Goal: Transaction & Acquisition: Download file/media

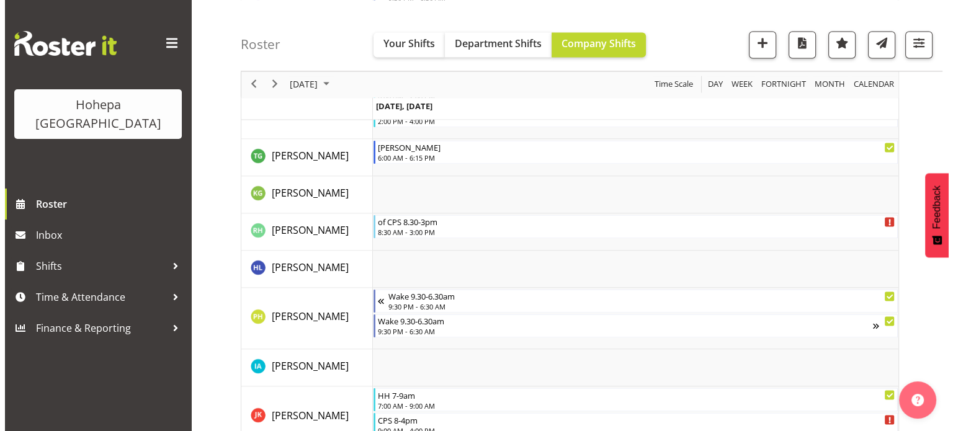
scroll to position [2155, 0]
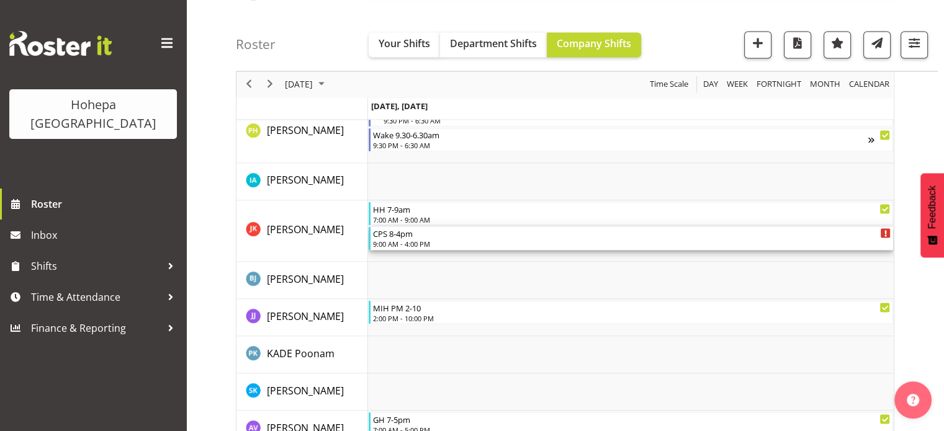
click at [405, 246] on div "9:00 AM - 4:00 PM" at bounding box center [632, 243] width 518 height 10
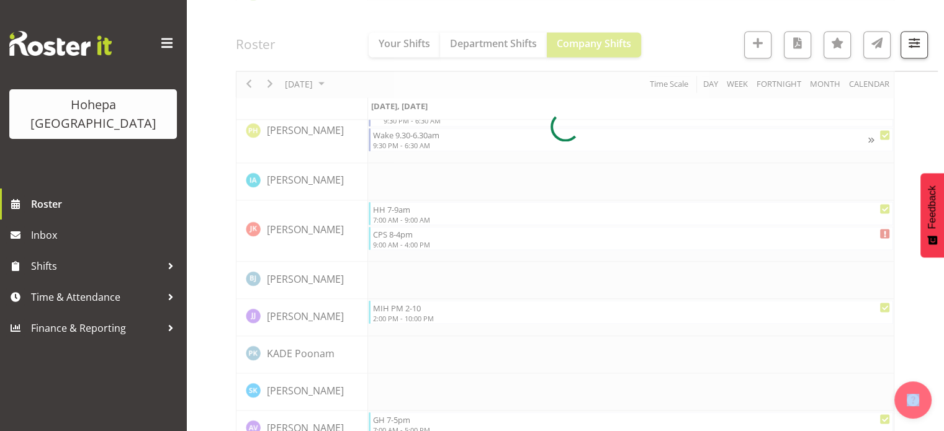
click at [405, 246] on div at bounding box center [565, 127] width 658 height 4316
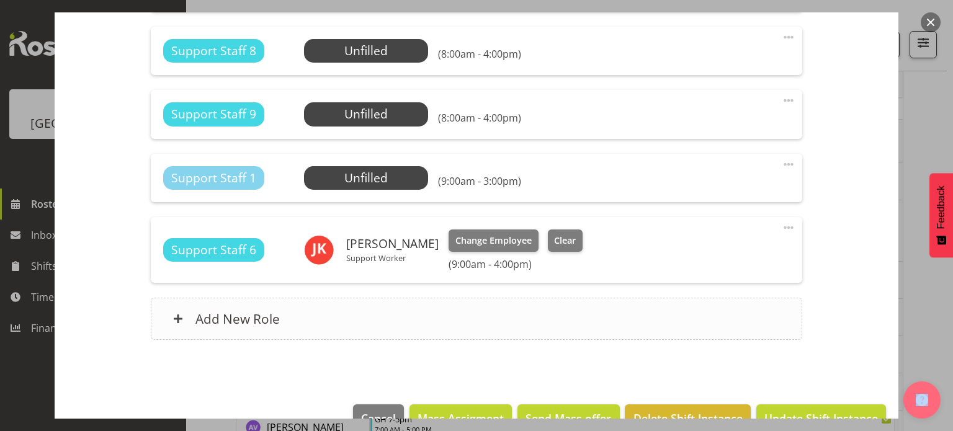
scroll to position [1278, 0]
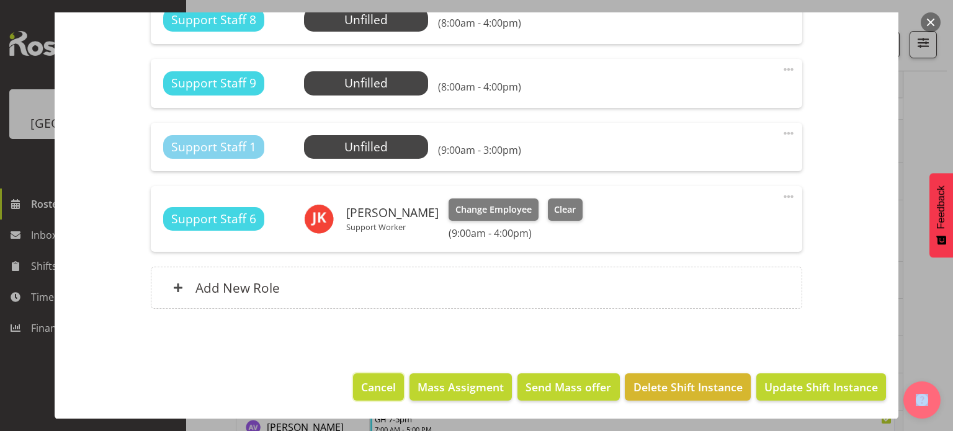
click at [386, 377] on button "Cancel" at bounding box center [378, 387] width 51 height 27
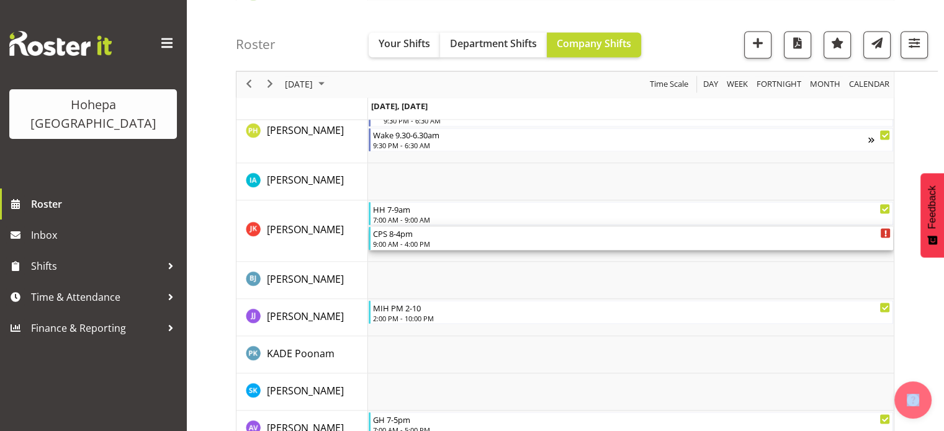
click at [398, 243] on div "9:00 AM - 4:00 PM" at bounding box center [632, 243] width 518 height 10
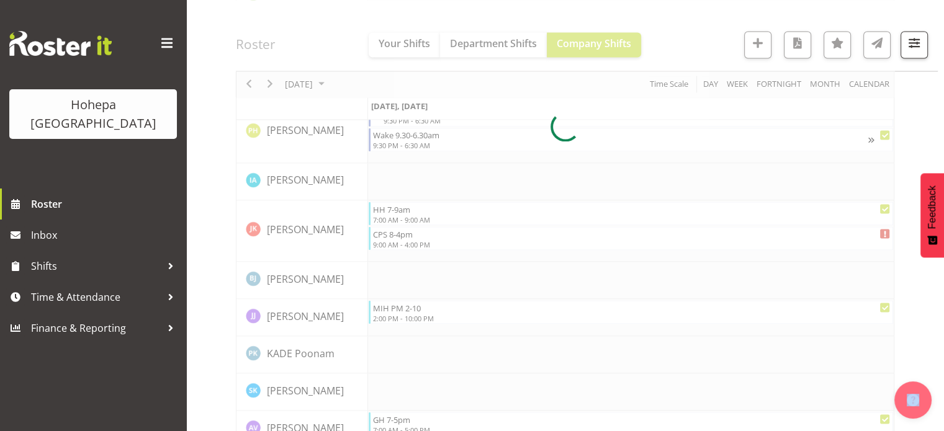
click at [398, 243] on div at bounding box center [565, 127] width 658 height 4316
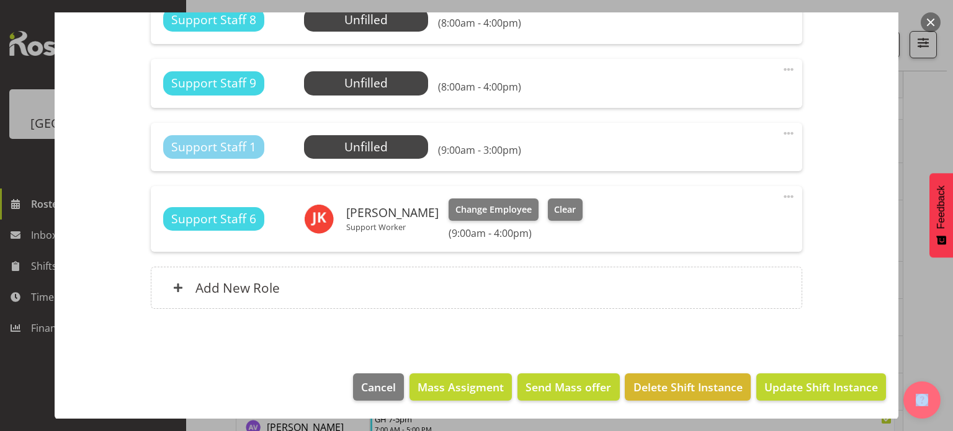
click at [782, 197] on span at bounding box center [788, 196] width 15 height 15
click at [692, 221] on link "Edit" at bounding box center [736, 224] width 119 height 22
select select "8"
select select "2025"
select select "16"
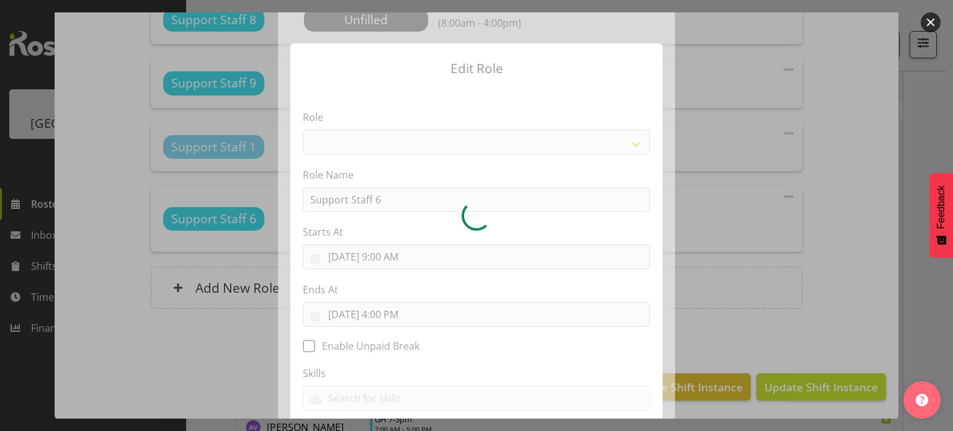
select select "1091"
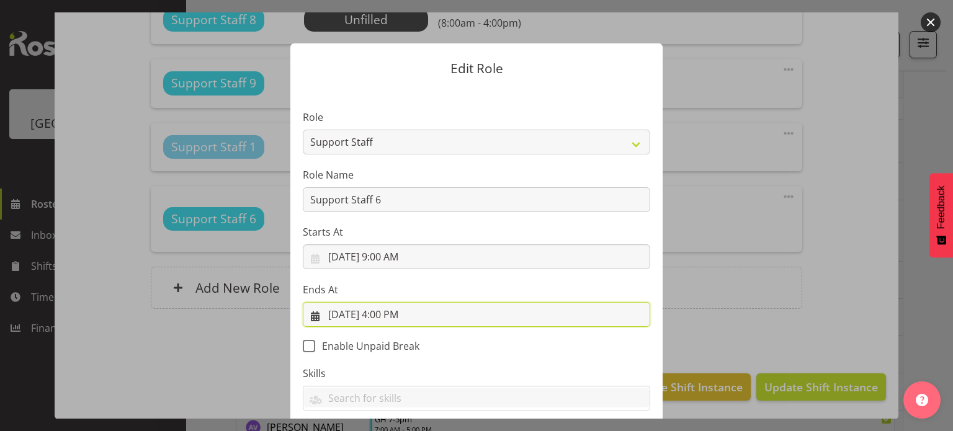
click at [389, 312] on input "9/24/2025, 4:00 PM" at bounding box center [477, 314] width 348 height 25
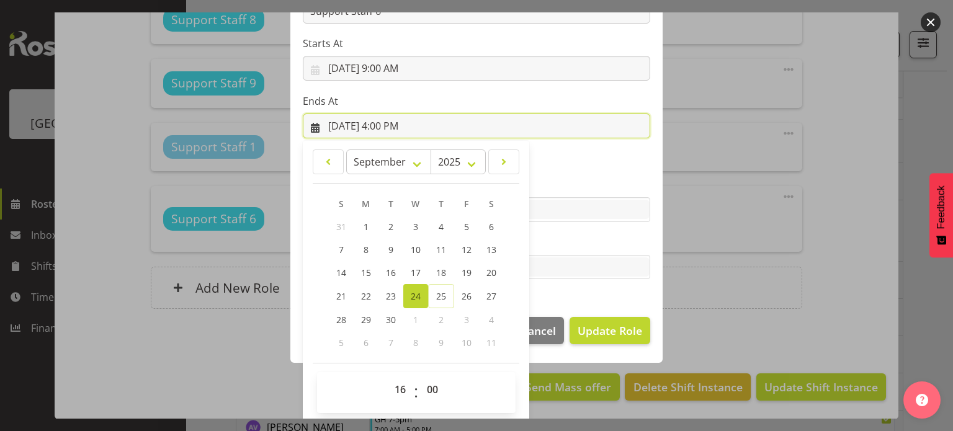
scroll to position [191, 0]
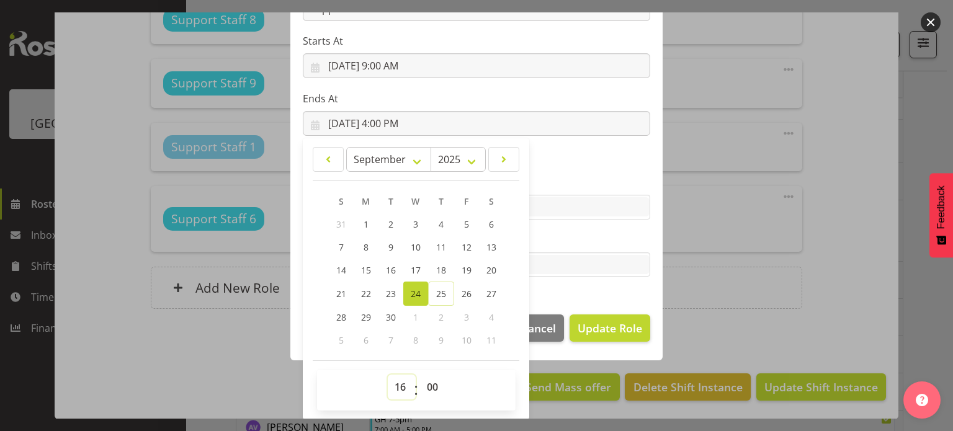
click at [398, 385] on select "00 01 02 03 04 05 06 07 08 09 10 11 12 13 14 15 16 17 18 19 20 21 22 23" at bounding box center [402, 387] width 28 height 25
select select "15"
click at [388, 375] on select "00 01 02 03 04 05 06 07 08 09 10 11 12 13 14 15 16 17 18 19 20 21 22 23" at bounding box center [402, 387] width 28 height 25
type input "9/24/2025, 3:00 PM"
click at [624, 292] on section "Role CP House Leader Support Staff Wake Role Name Support Staff 6 Starts At 9/2…" at bounding box center [476, 99] width 372 height 406
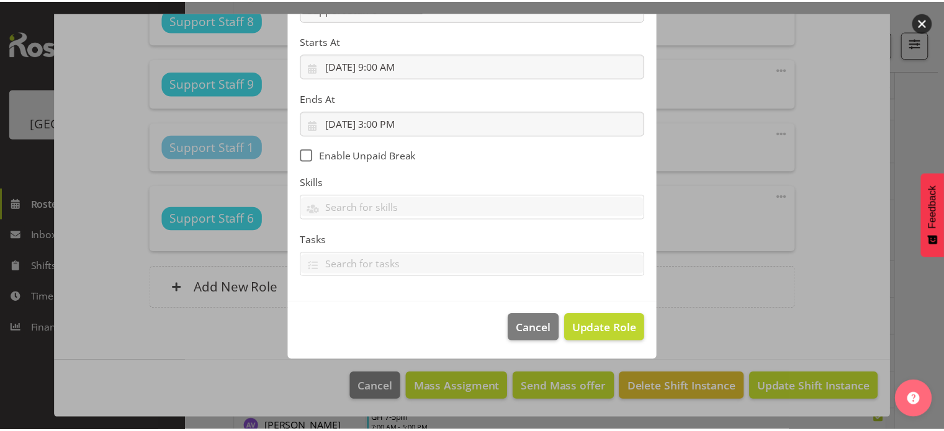
scroll to position [132, 0]
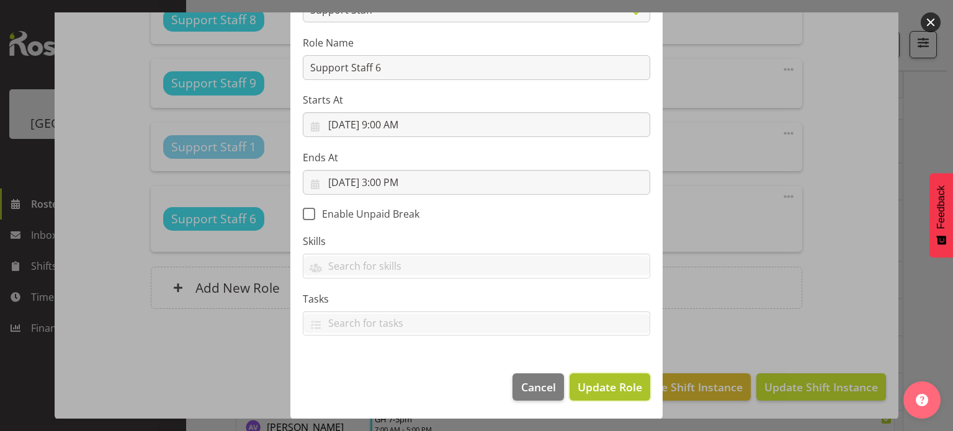
click at [608, 389] on span "Update Role" at bounding box center [610, 387] width 65 height 16
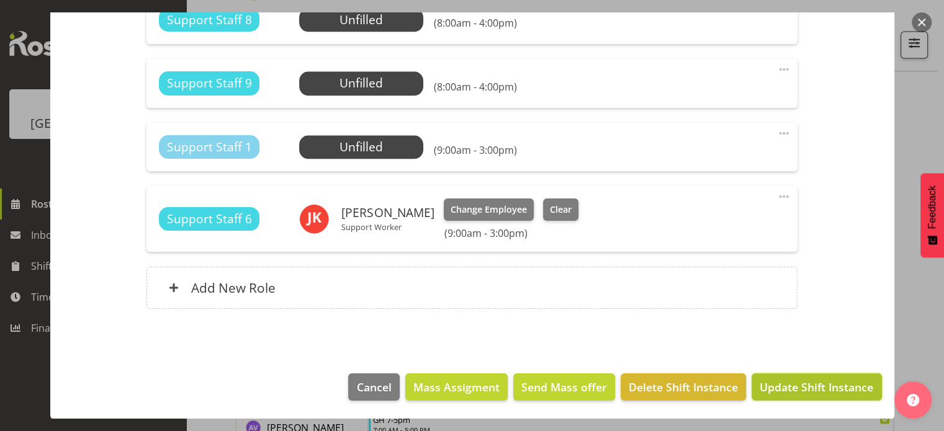
click at [811, 392] on span "Update Shift Instance" at bounding box center [817, 387] width 114 height 16
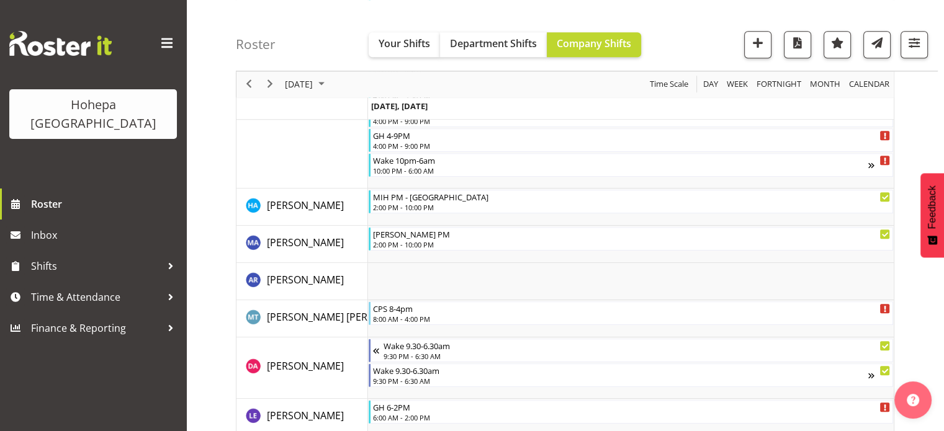
scroll to position [2155, 0]
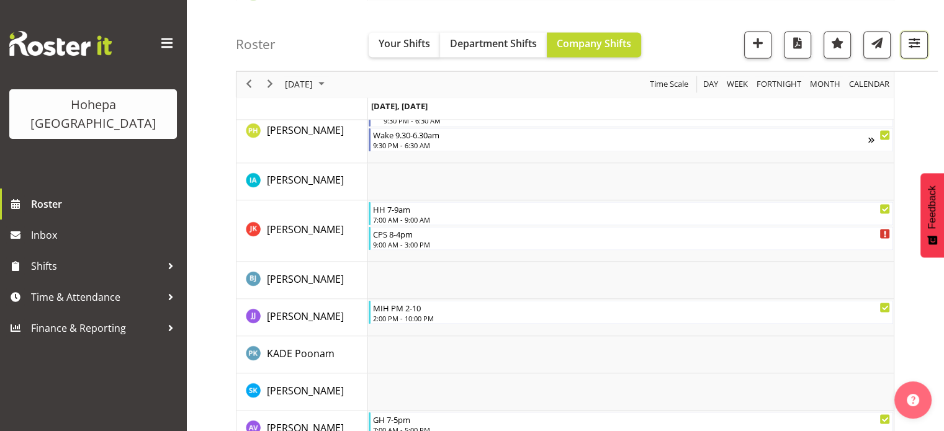
click at [914, 44] on span "button" at bounding box center [914, 43] width 16 height 16
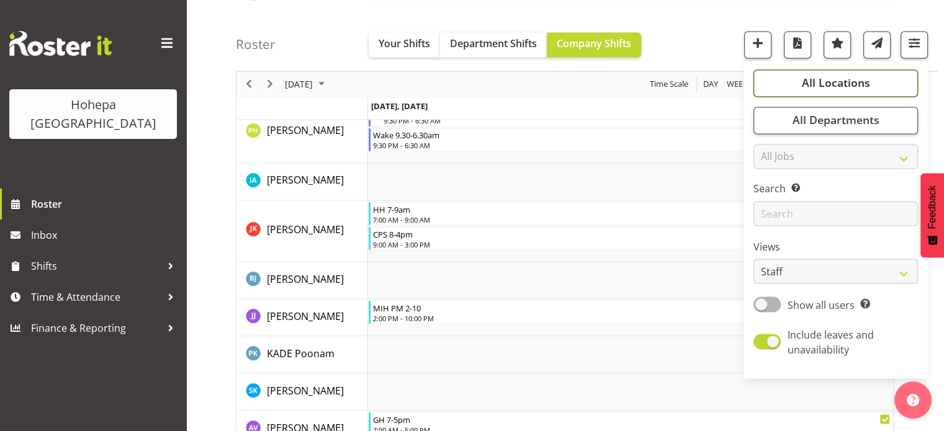
click at [830, 87] on span "All Locations" at bounding box center [835, 83] width 68 height 15
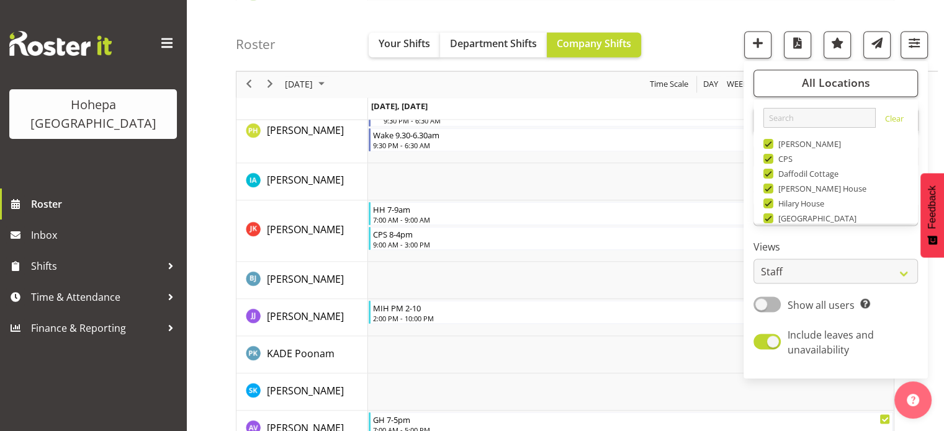
click at [658, 19] on div "Roster Your Shifts Department Shifts Company Shifts All Locations Clear Christo…" at bounding box center [587, 35] width 702 height 71
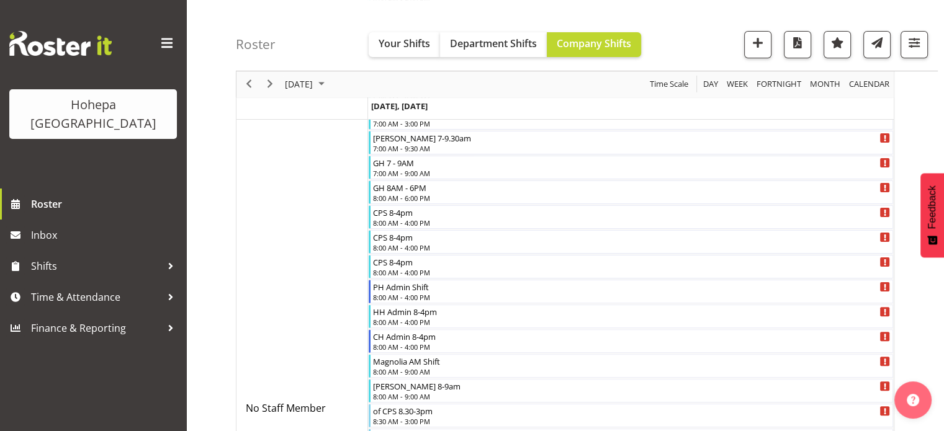
scroll to position [0, 0]
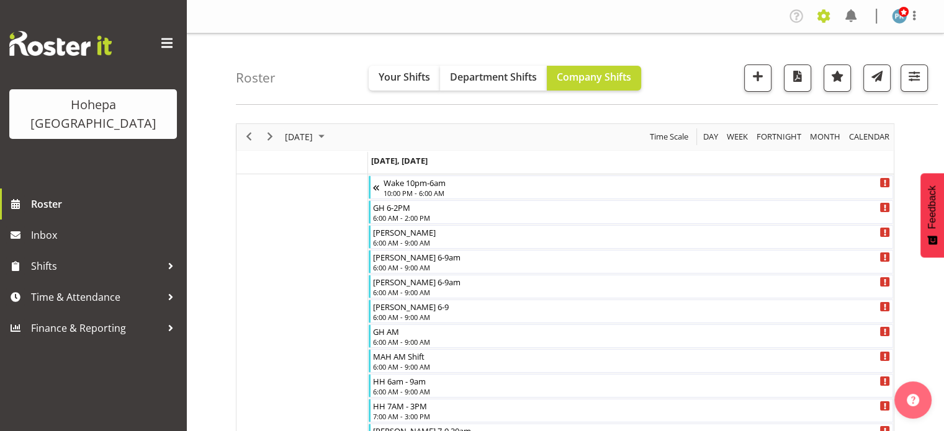
click at [824, 17] on span at bounding box center [824, 16] width 20 height 20
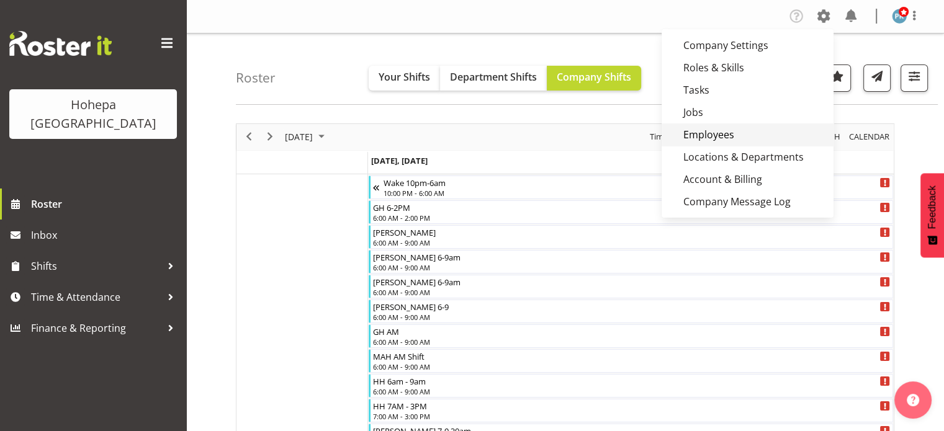
click at [725, 131] on link "Employees" at bounding box center [748, 135] width 172 height 22
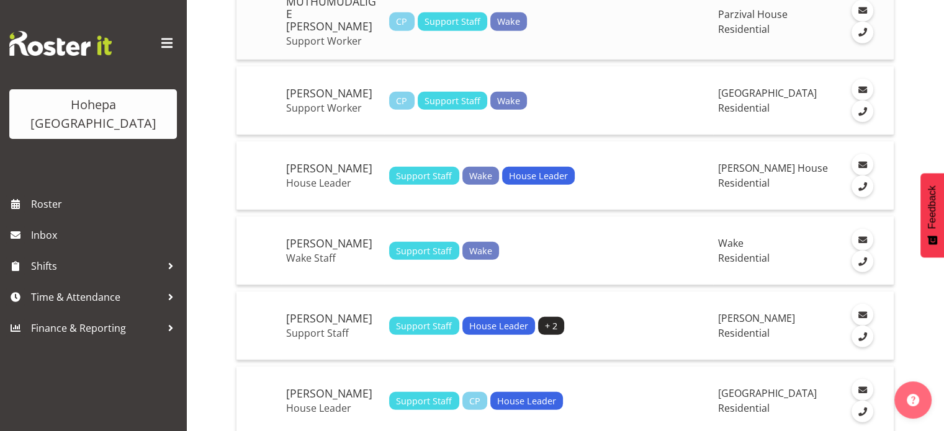
scroll to position [3555, 0]
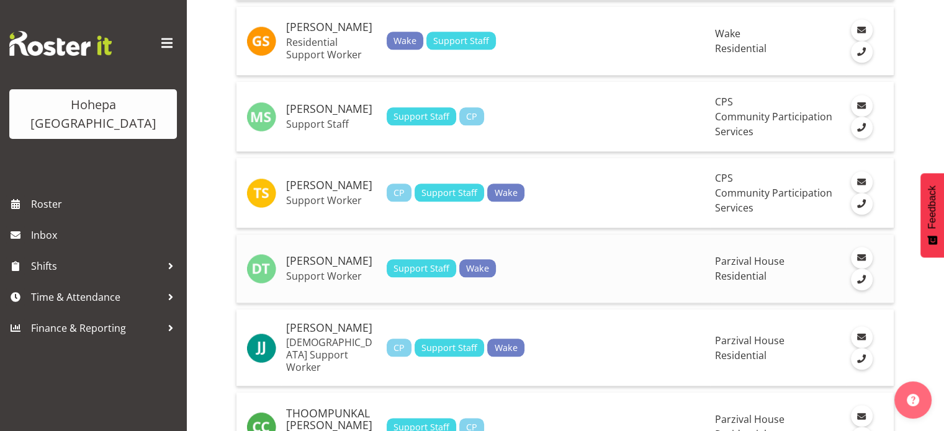
scroll to position [1387, 0]
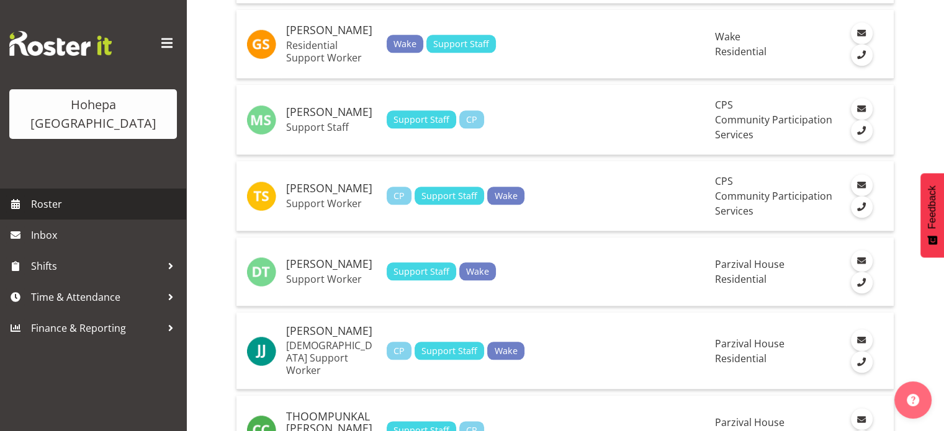
click at [55, 195] on span "Roster" at bounding box center [105, 204] width 149 height 19
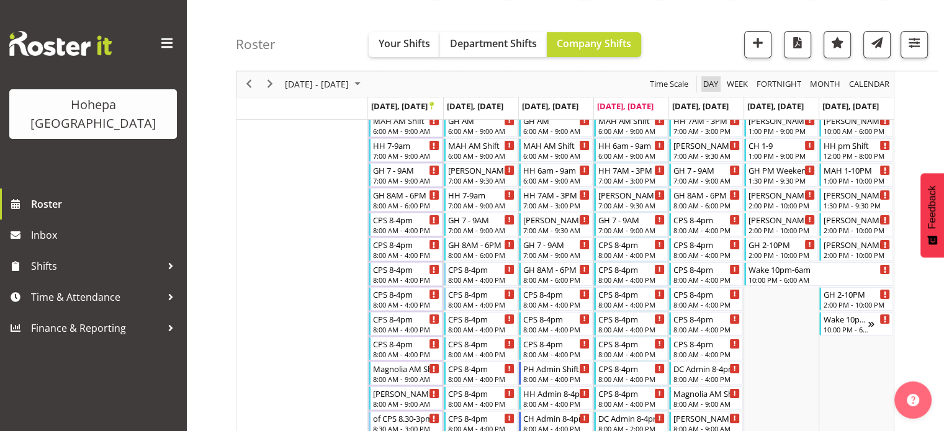
click at [708, 82] on span "Day" at bounding box center [710, 85] width 17 height 16
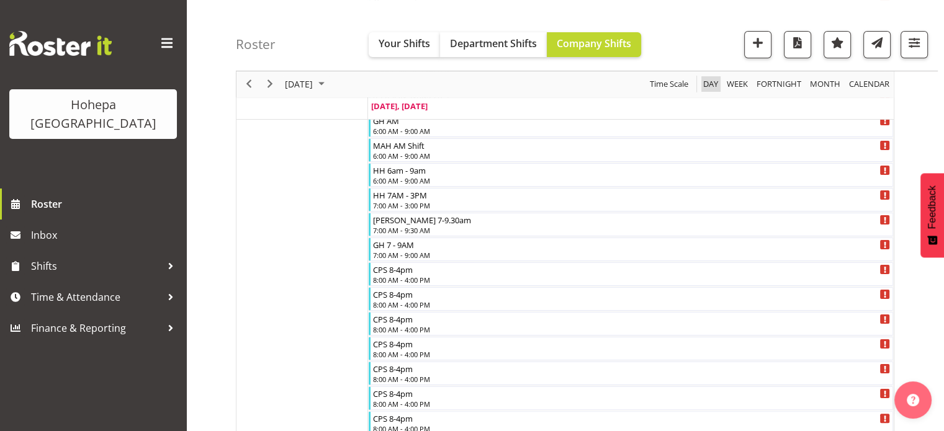
click at [708, 86] on span "Day" at bounding box center [710, 85] width 17 height 16
click at [253, 84] on span "Previous" at bounding box center [248, 85] width 15 height 16
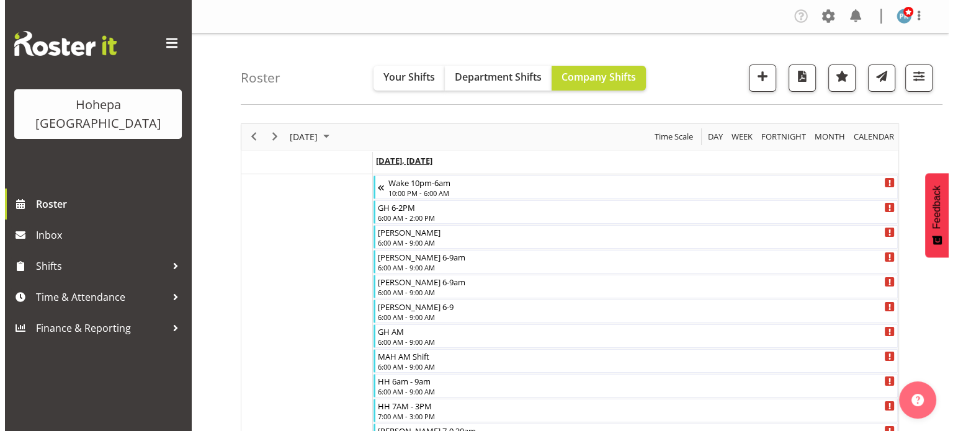
scroll to position [372, 0]
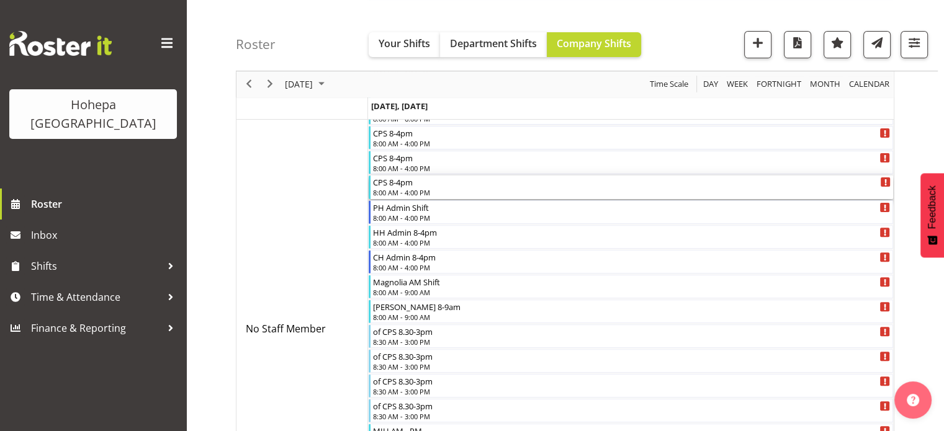
click at [397, 192] on div "8:00 AM - 4:00 PM" at bounding box center [632, 192] width 518 height 10
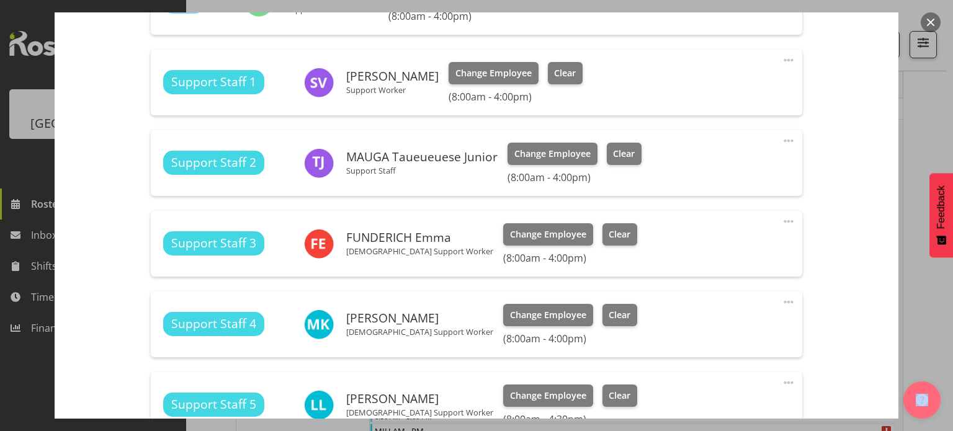
scroll to position [931, 0]
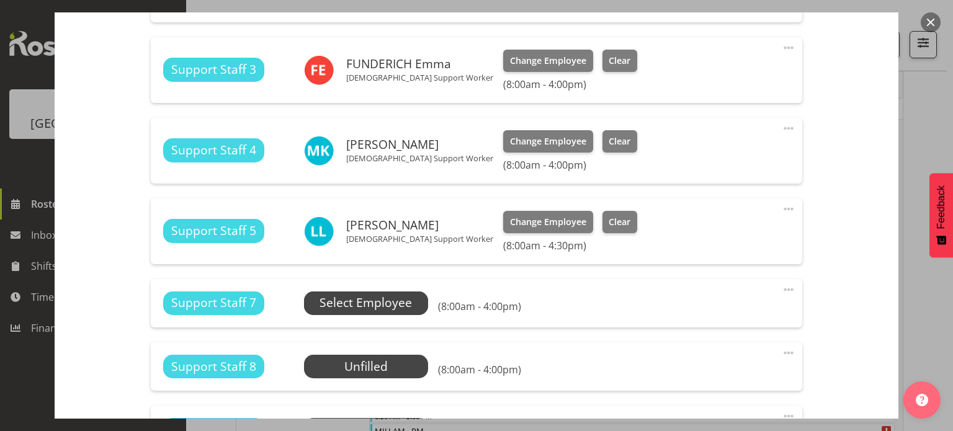
click at [390, 300] on span "Select Employee" at bounding box center [366, 303] width 92 height 18
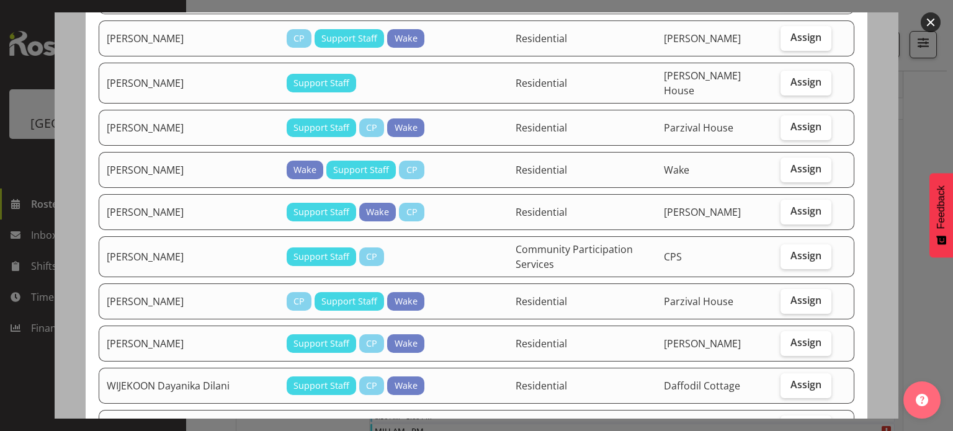
scroll to position [559, 0]
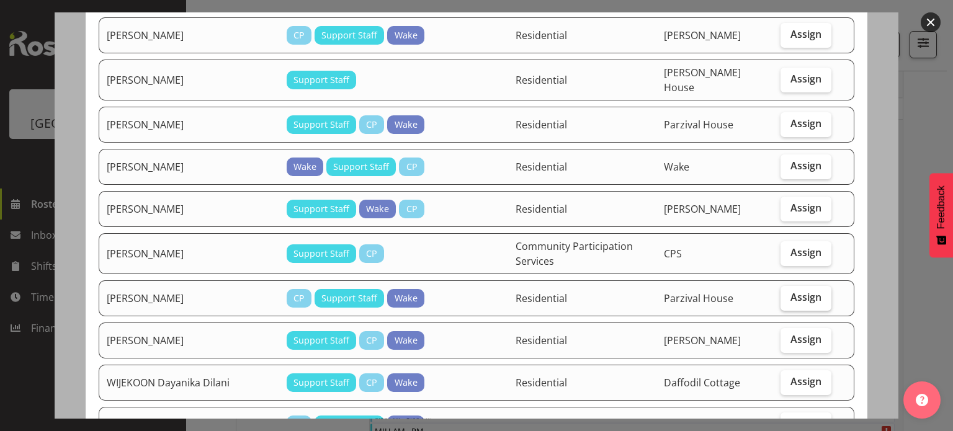
click at [791, 297] on span "Assign" at bounding box center [806, 297] width 31 height 12
click at [786, 297] on input "Assign" at bounding box center [785, 298] width 8 height 8
checkbox input "true"
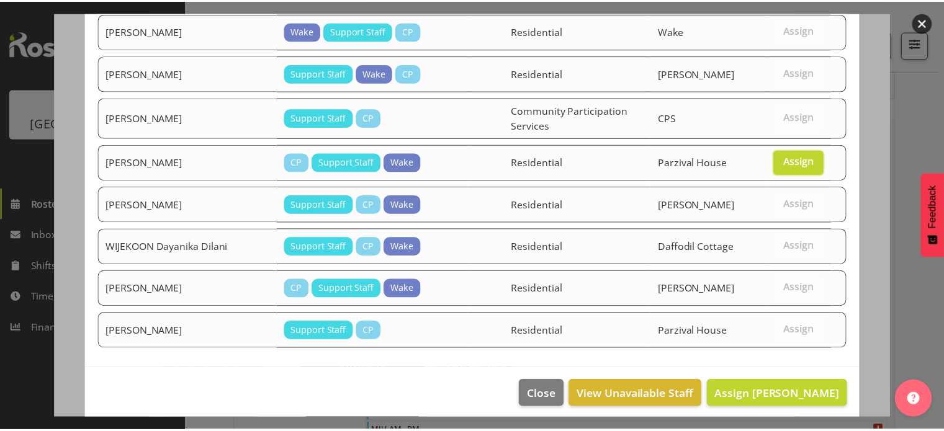
scroll to position [701, 0]
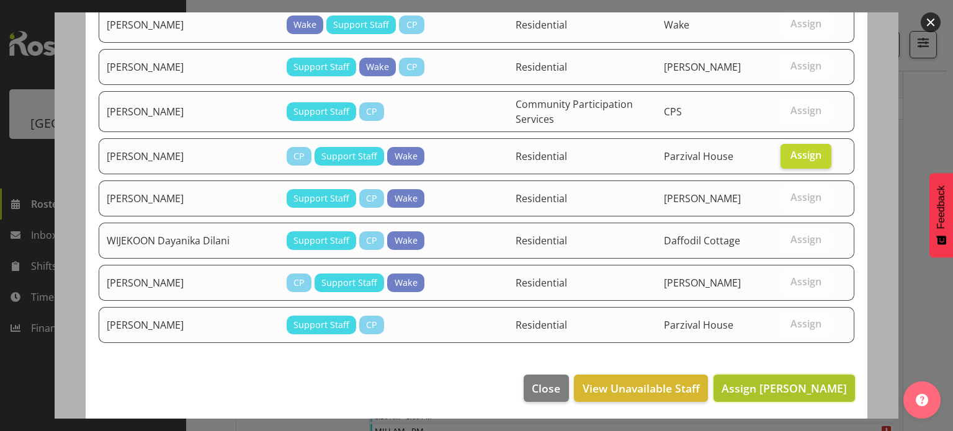
click at [804, 389] on span "Assign THEIS Jakob" at bounding box center [784, 388] width 125 height 15
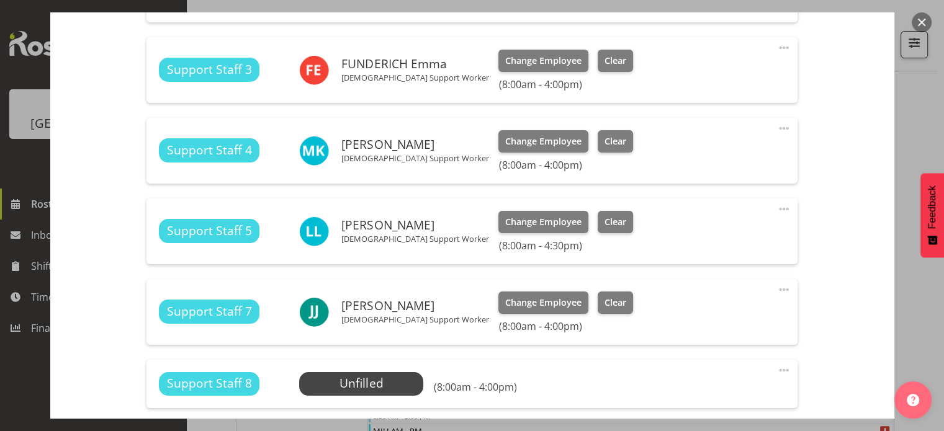
scroll to position [1295, 0]
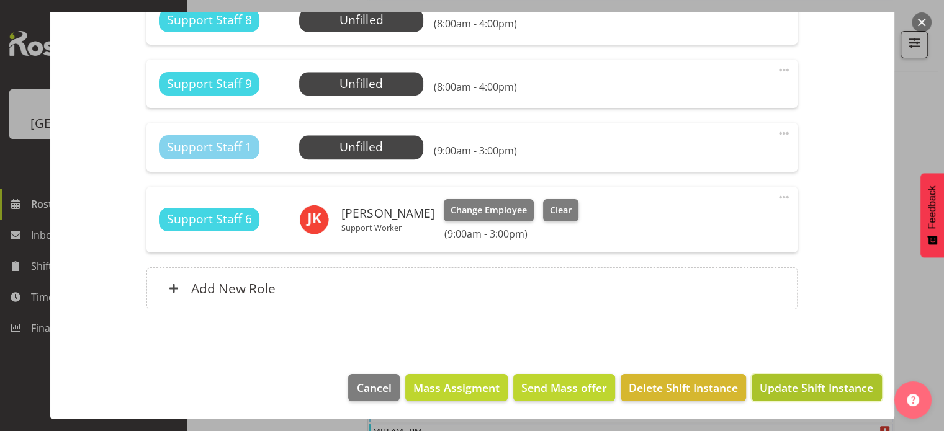
click at [809, 393] on span "Update Shift Instance" at bounding box center [817, 388] width 114 height 16
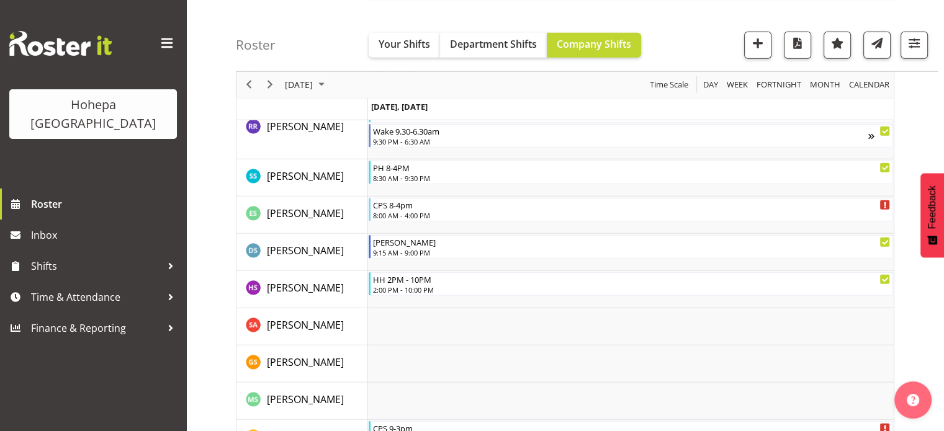
scroll to position [3696, 0]
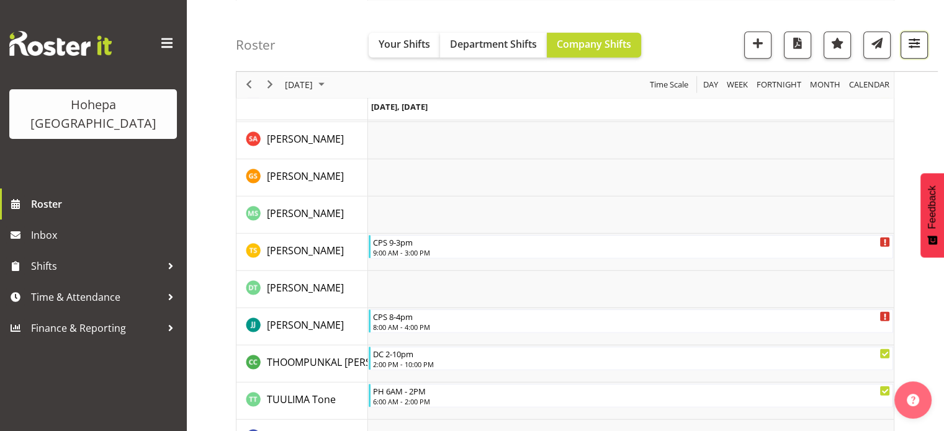
click at [917, 40] on span "button" at bounding box center [914, 43] width 16 height 16
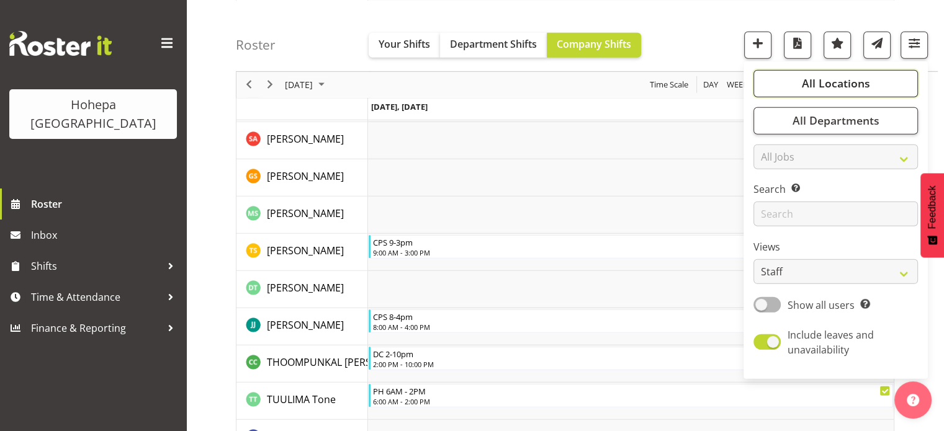
click at [833, 89] on span "All Locations" at bounding box center [835, 83] width 68 height 15
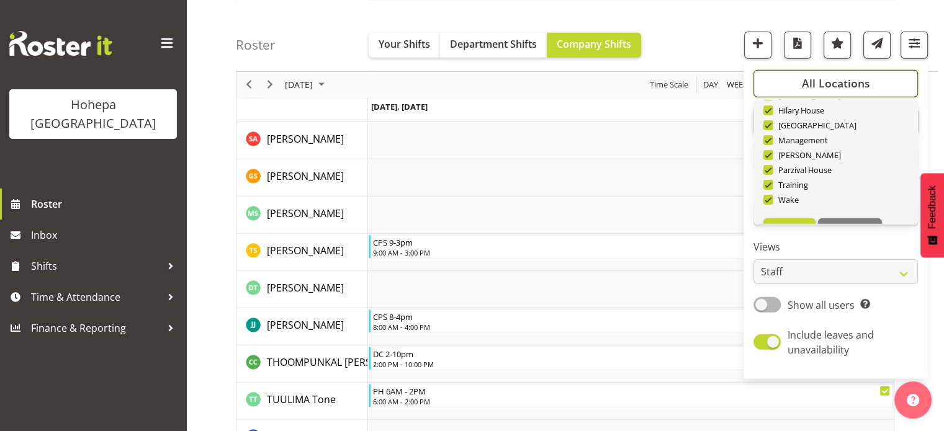
scroll to position [119, 0]
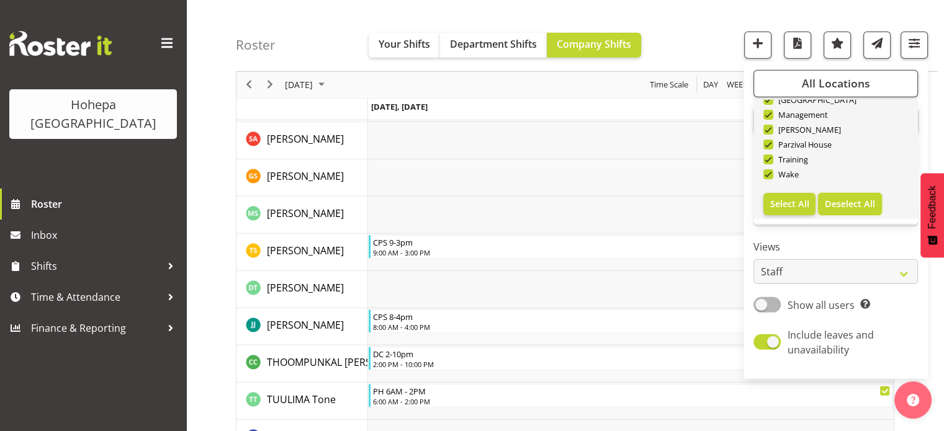
click at [857, 200] on span "Deselect All" at bounding box center [850, 203] width 50 height 12
checkbox input "false"
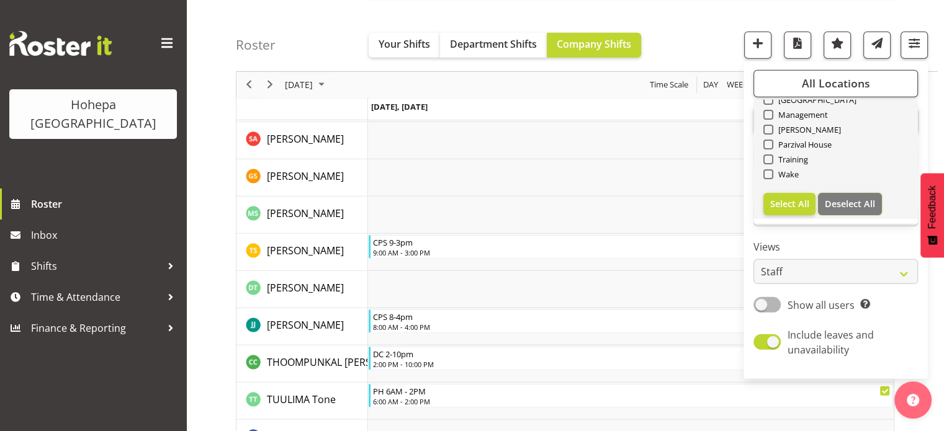
checkbox input "false"
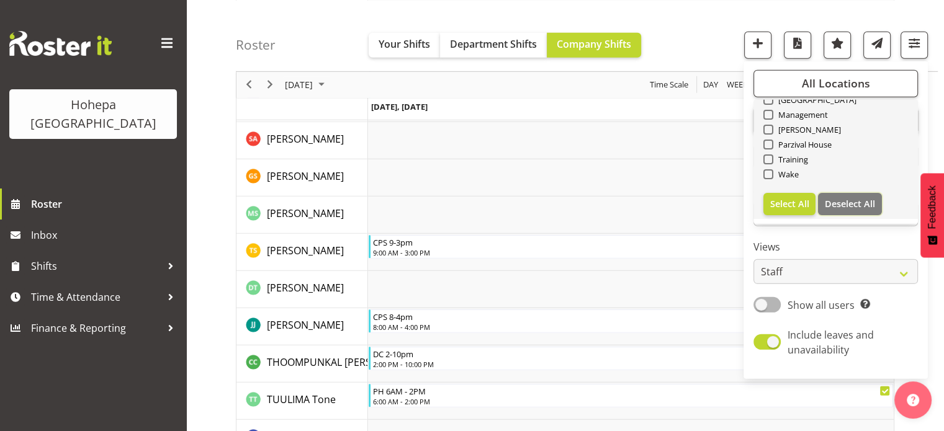
checkbox input "false"
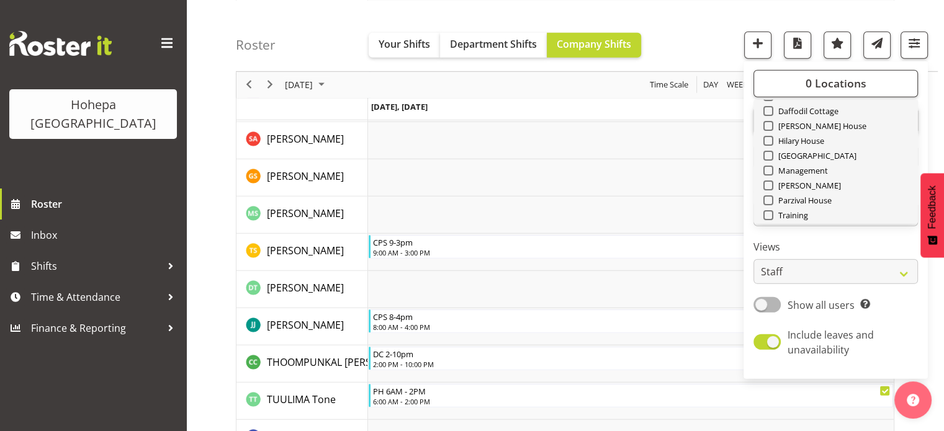
scroll to position [0, 0]
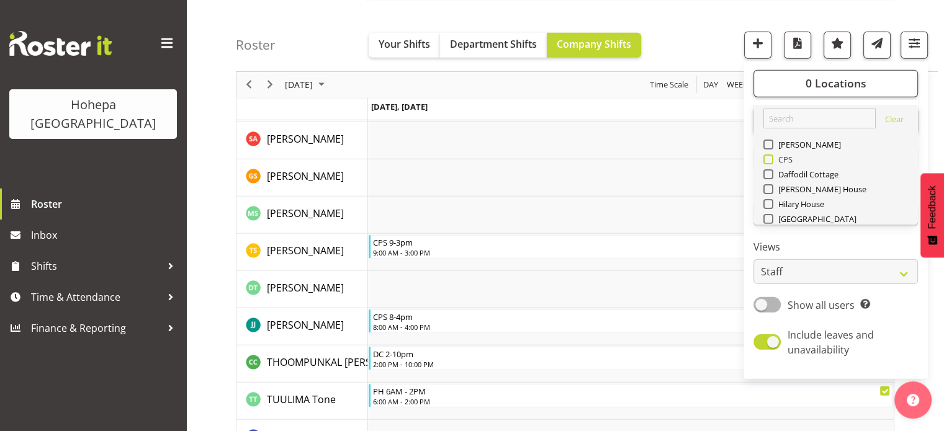
click at [769, 160] on span at bounding box center [768, 159] width 10 height 10
click at [769, 160] on input "CPS" at bounding box center [767, 159] width 8 height 8
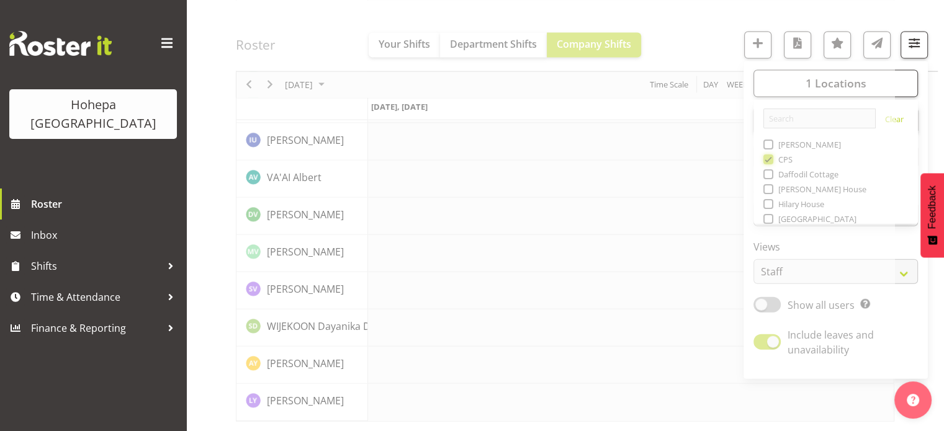
scroll to position [2805, 0]
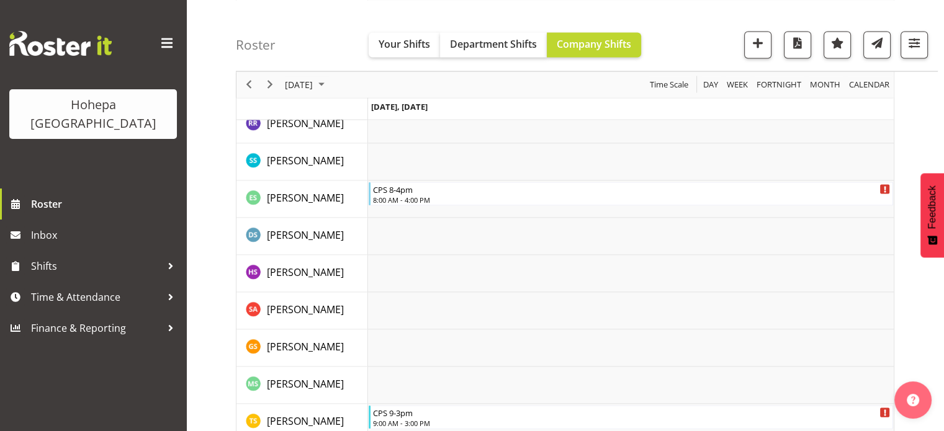
scroll to position [3004, 0]
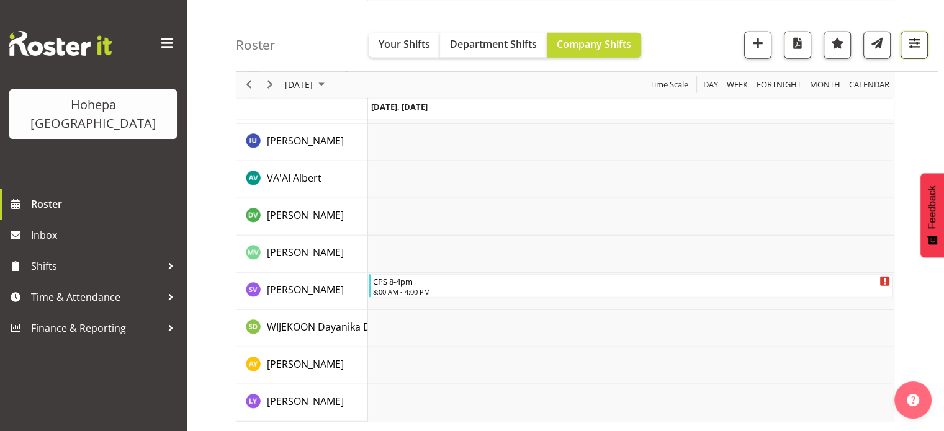
click at [912, 46] on span "button" at bounding box center [914, 43] width 16 height 16
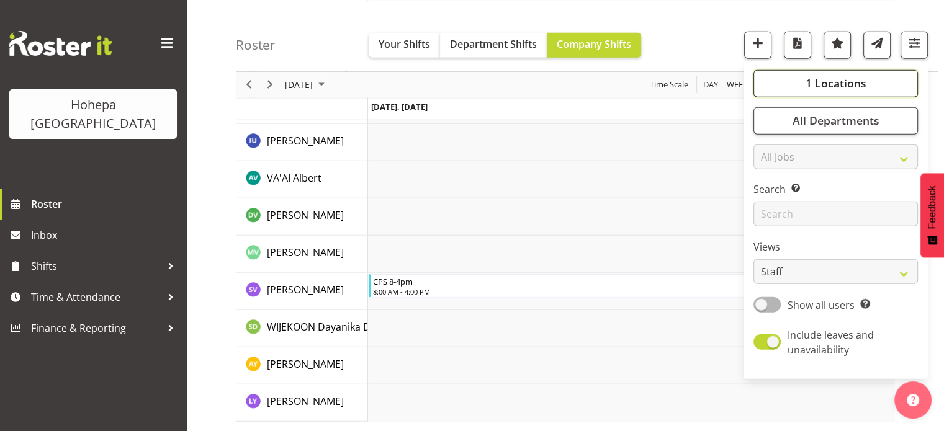
click at [846, 79] on span "1 Locations" at bounding box center [835, 83] width 61 height 15
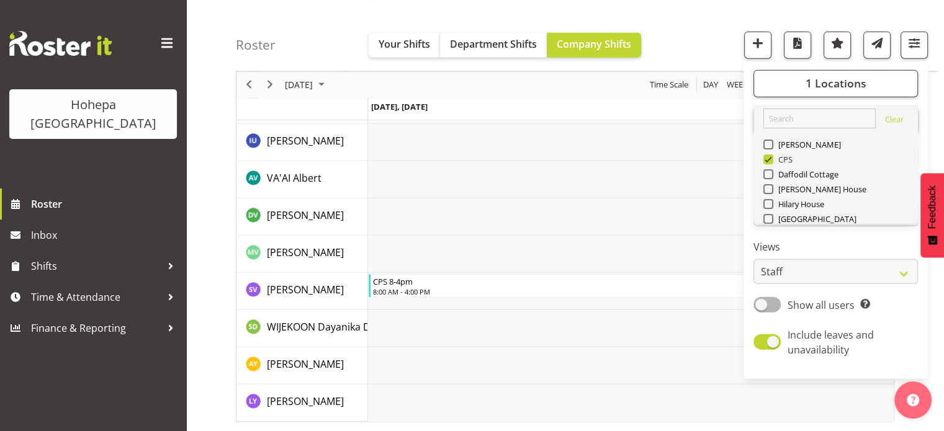
click at [770, 158] on span at bounding box center [768, 159] width 10 height 10
click at [770, 158] on input "CPS" at bounding box center [767, 159] width 8 height 8
checkbox input "false"
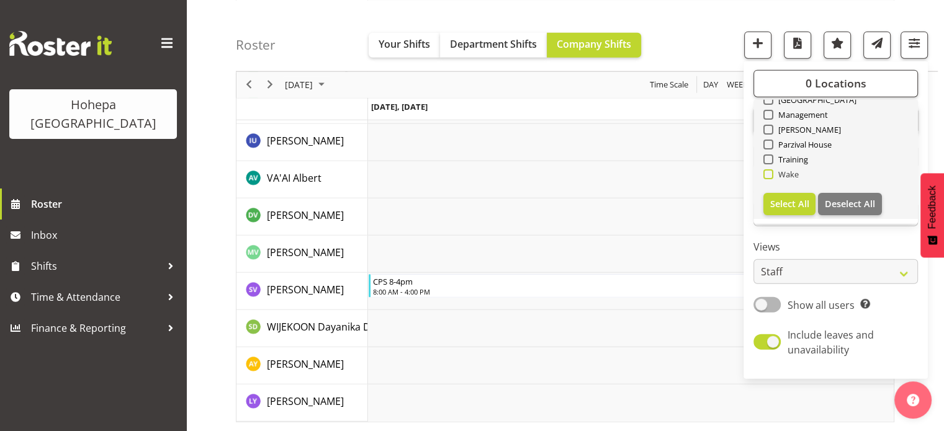
click at [772, 173] on span at bounding box center [768, 174] width 10 height 10
click at [771, 173] on input "Wake" at bounding box center [767, 174] width 8 height 8
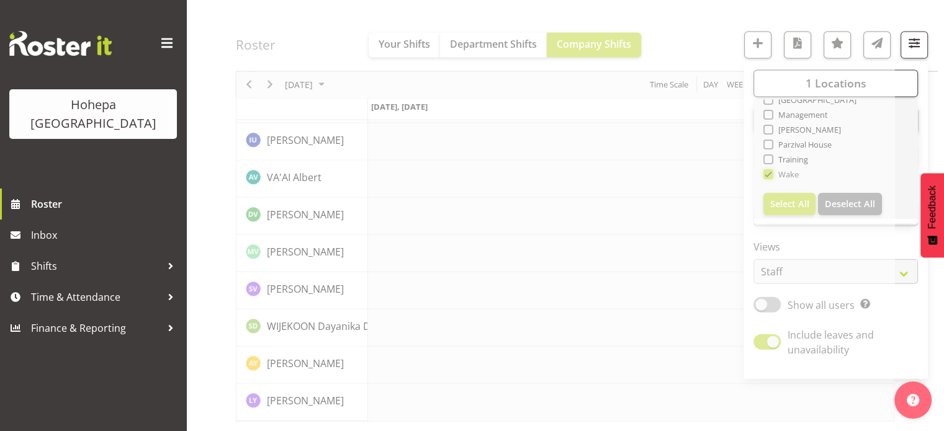
scroll to position [2805, 0]
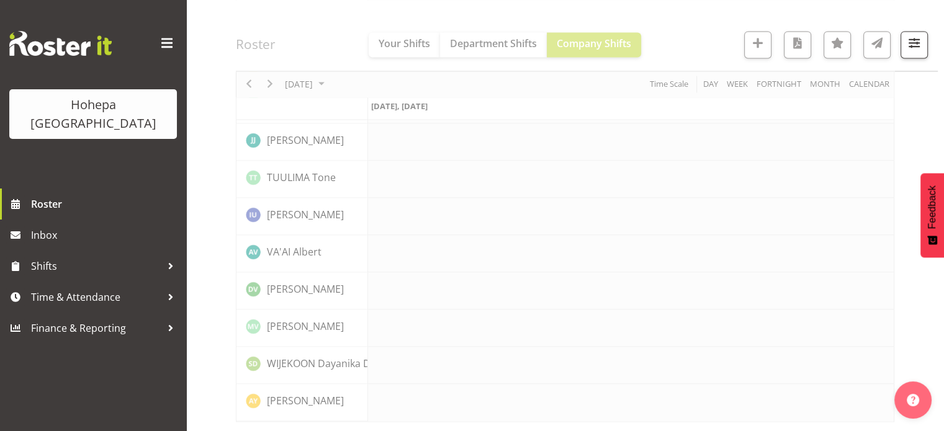
scroll to position [1996, 0]
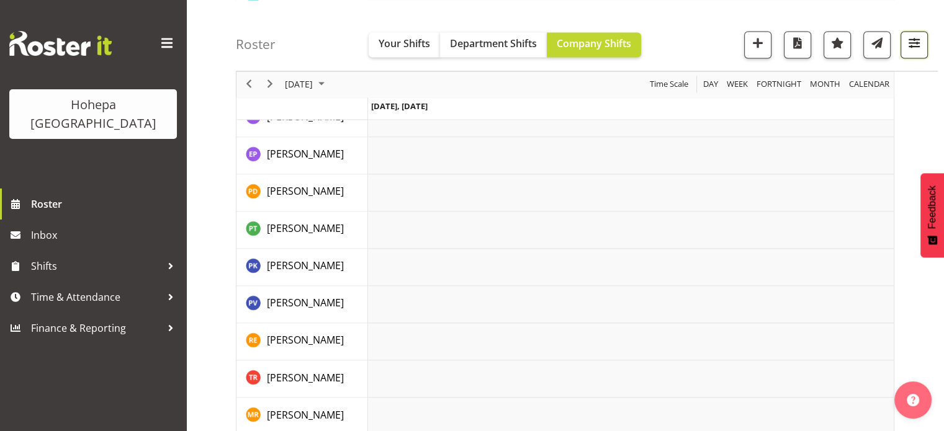
click at [910, 38] on span "button" at bounding box center [914, 43] width 16 height 16
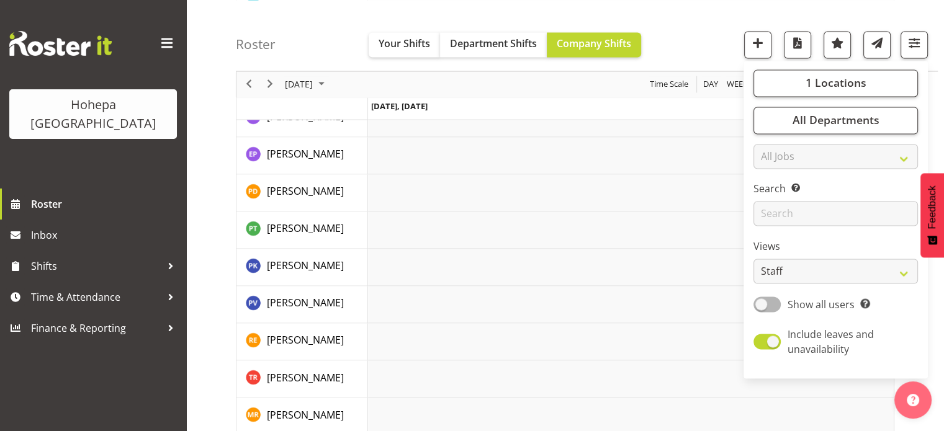
click at [673, 30] on div "Roster Your Shifts Department Shifts Company Shifts 1 Locations Clear Christoph…" at bounding box center [587, 35] width 702 height 71
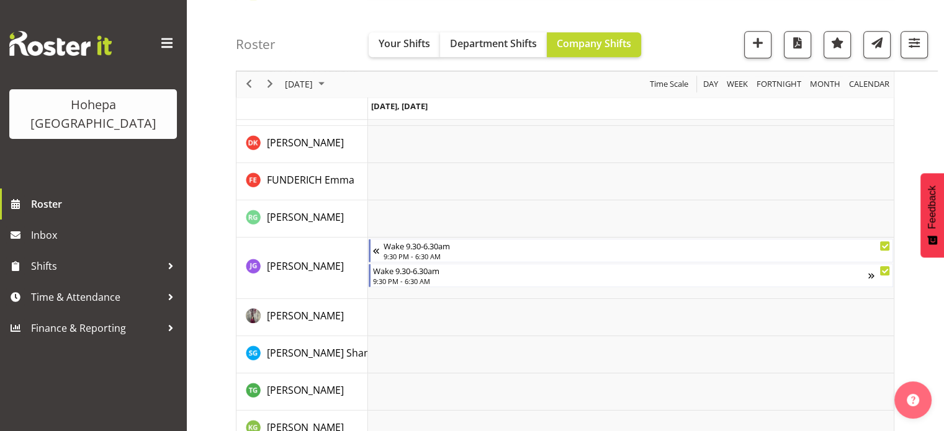
scroll to position [1065, 0]
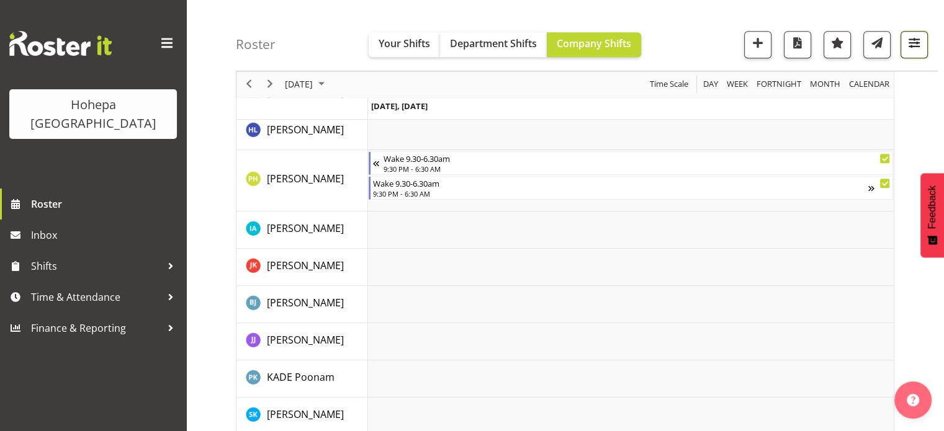
click at [912, 43] on span "button" at bounding box center [914, 43] width 16 height 16
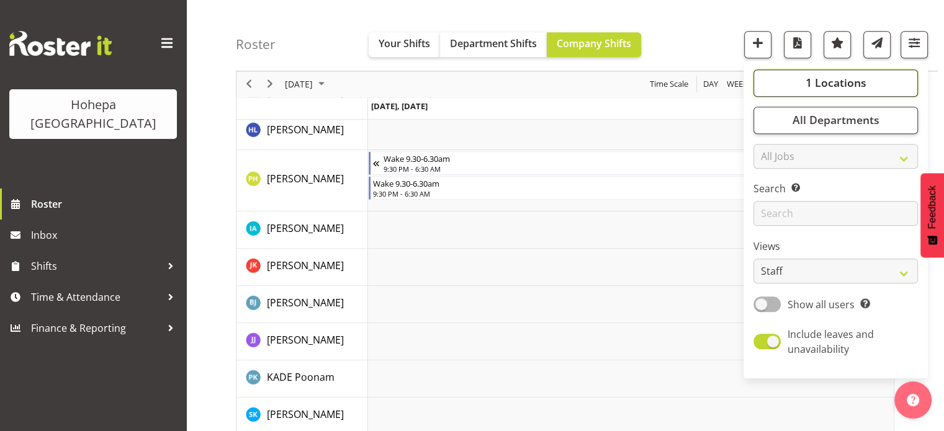
click at [819, 81] on span "1 Locations" at bounding box center [835, 83] width 61 height 15
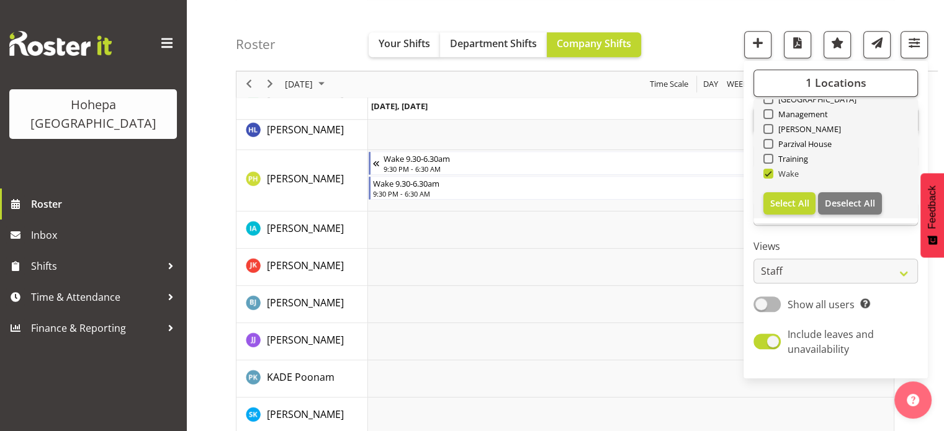
click at [771, 173] on span at bounding box center [768, 174] width 10 height 10
click at [771, 173] on input "Wake" at bounding box center [767, 174] width 8 height 8
checkbox input "false"
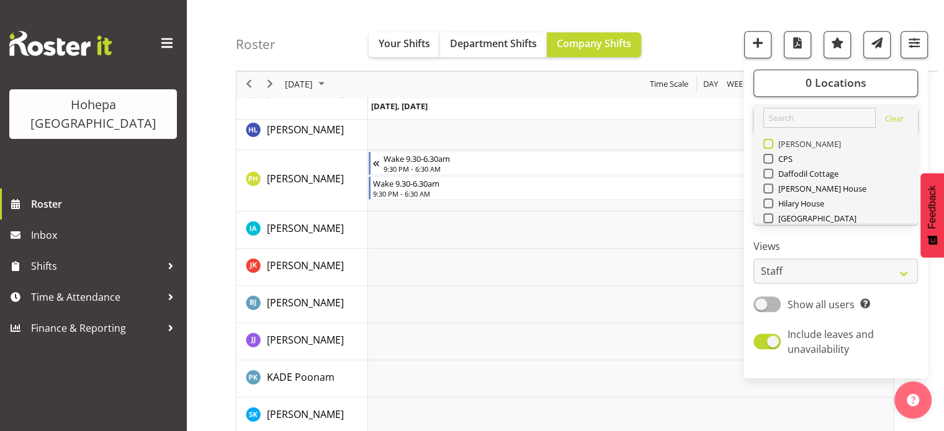
click at [768, 144] on span at bounding box center [768, 144] width 10 height 10
click at [768, 144] on input "[PERSON_NAME]" at bounding box center [767, 144] width 8 height 8
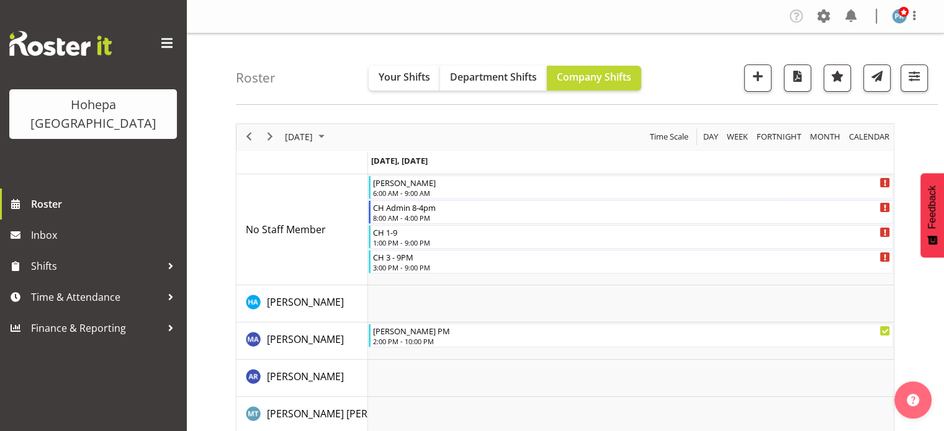
scroll to position [186, 0]
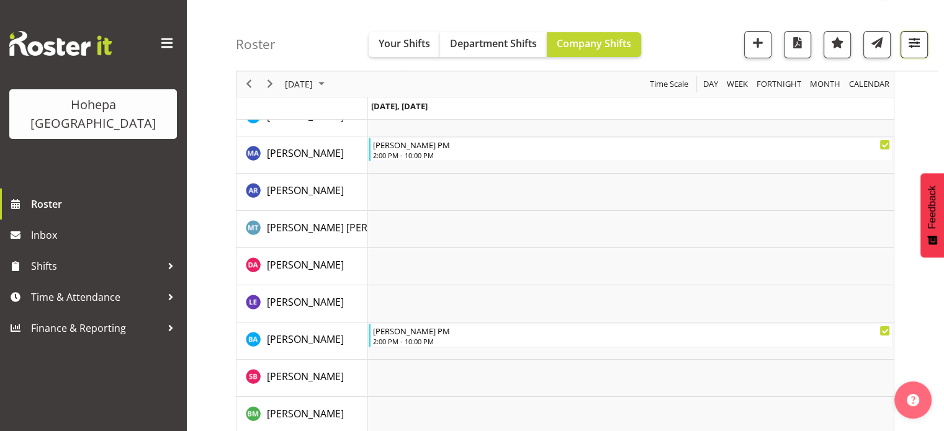
click at [913, 42] on span "button" at bounding box center [914, 43] width 16 height 16
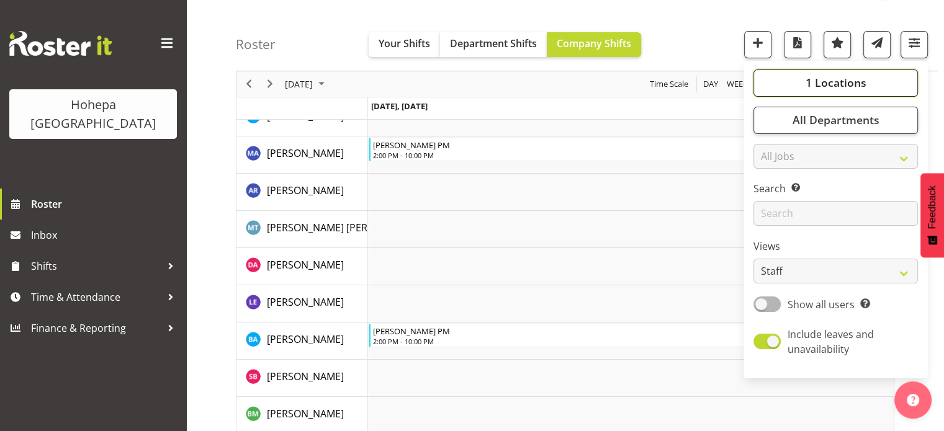
click at [858, 86] on span "1 Locations" at bounding box center [835, 83] width 61 height 15
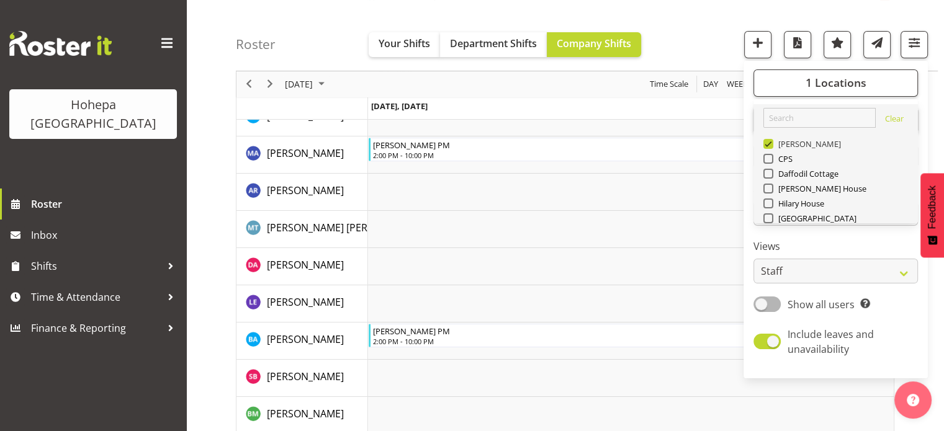
click at [768, 148] on span at bounding box center [768, 144] width 10 height 10
click at [768, 148] on input "[PERSON_NAME]" at bounding box center [767, 144] width 8 height 8
checkbox input "false"
click at [773, 217] on span at bounding box center [768, 218] width 10 height 10
click at [771, 217] on input "[GEOGRAPHIC_DATA]" at bounding box center [767, 219] width 8 height 8
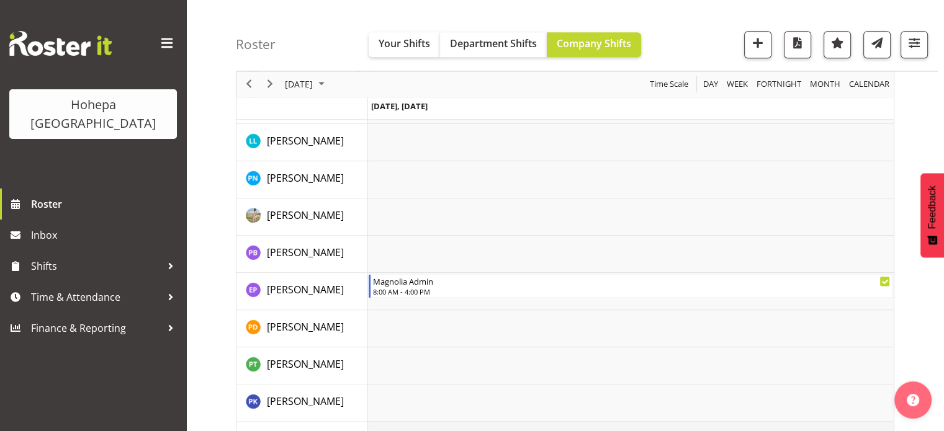
scroll to position [1489, 0]
click at [913, 42] on span "button" at bounding box center [914, 43] width 16 height 16
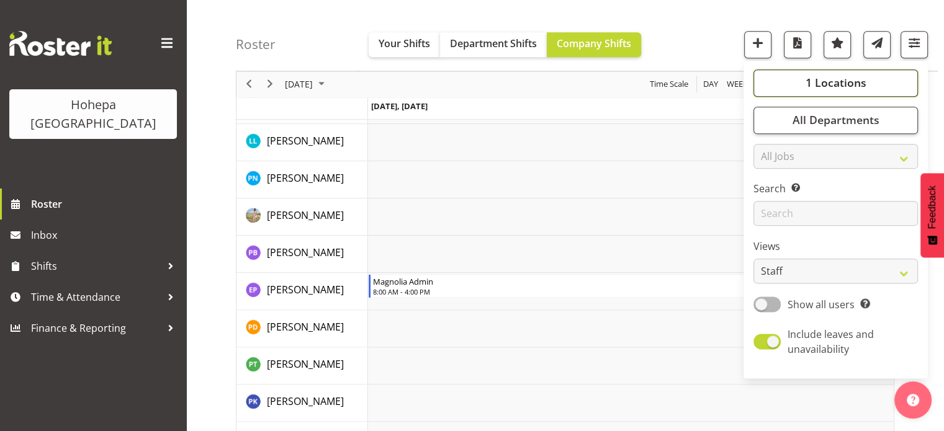
click at [824, 81] on span "1 Locations" at bounding box center [835, 83] width 61 height 15
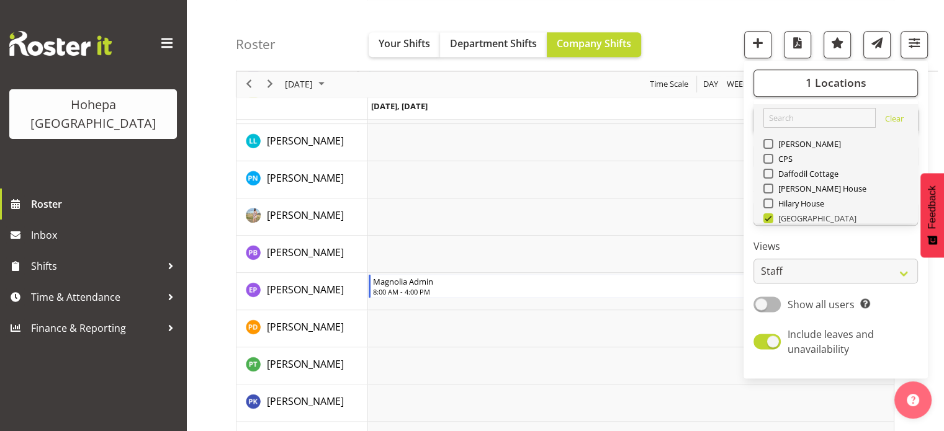
click at [770, 217] on span at bounding box center [768, 218] width 10 height 10
click at [770, 217] on input "[GEOGRAPHIC_DATA]" at bounding box center [767, 219] width 8 height 8
checkbox input "false"
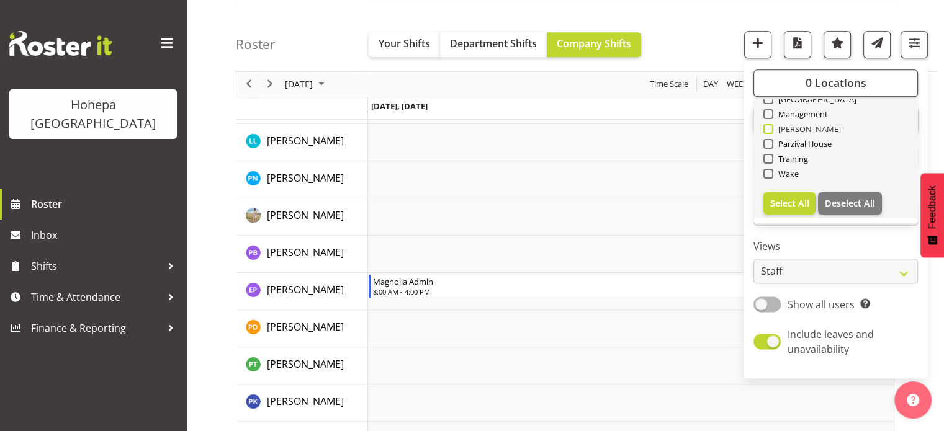
click at [767, 129] on span at bounding box center [768, 129] width 10 height 10
click at [767, 129] on input "[PERSON_NAME]" at bounding box center [767, 129] width 8 height 8
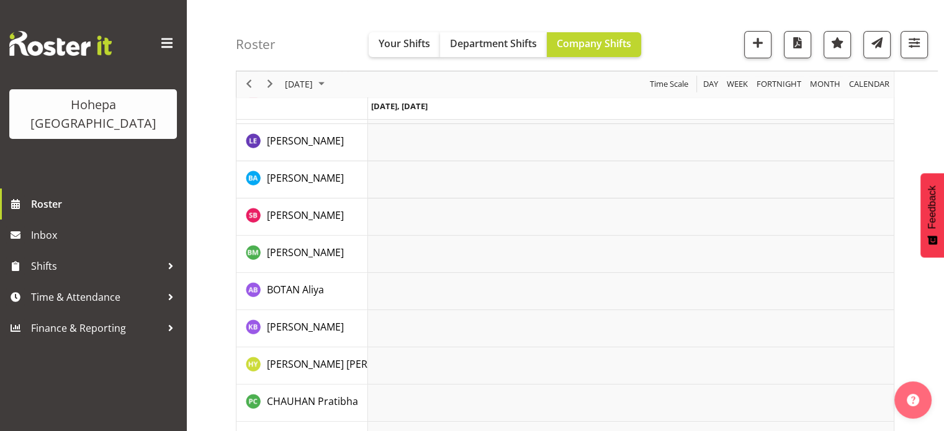
scroll to position [559, 0]
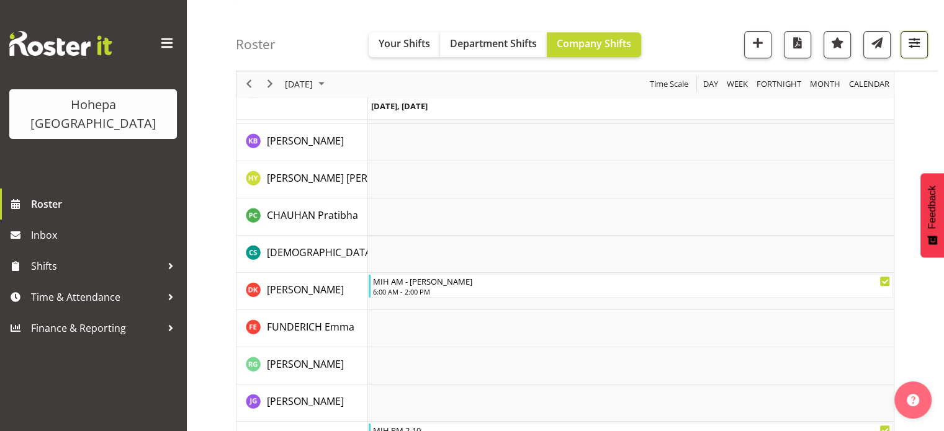
click at [908, 45] on span "button" at bounding box center [914, 43] width 16 height 16
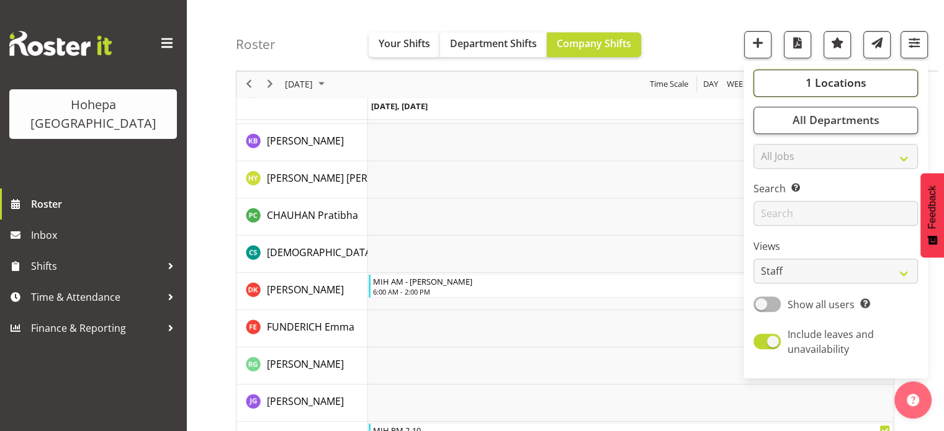
click at [841, 86] on span "1 Locations" at bounding box center [835, 83] width 61 height 15
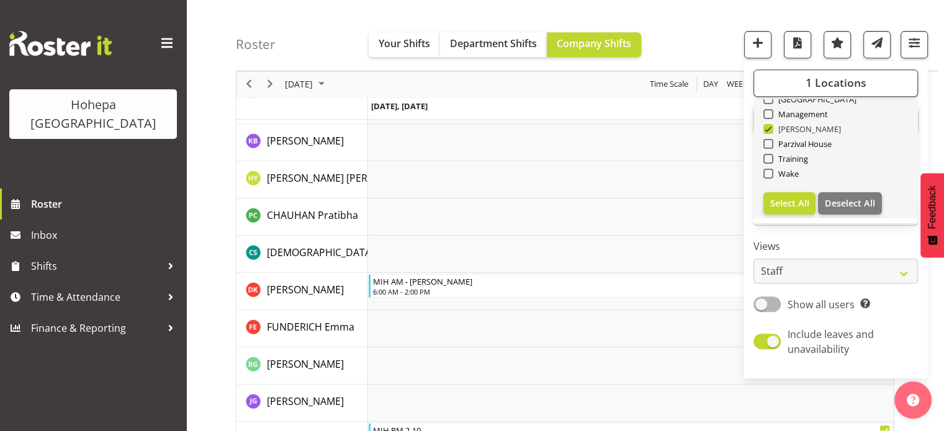
click at [769, 131] on span at bounding box center [768, 129] width 10 height 10
click at [769, 131] on input "[PERSON_NAME]" at bounding box center [767, 129] width 8 height 8
checkbox input "false"
click at [772, 144] on span at bounding box center [768, 144] width 10 height 10
click at [771, 144] on input "Parzival House" at bounding box center [767, 144] width 8 height 8
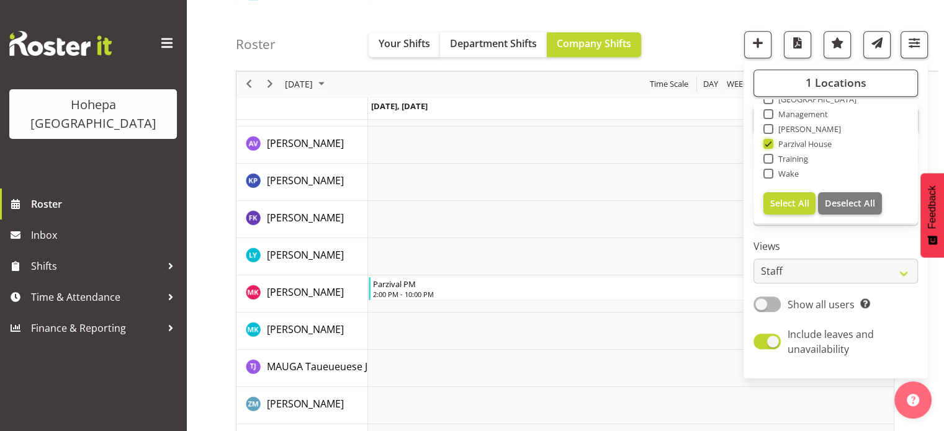
scroll to position [1303, 0]
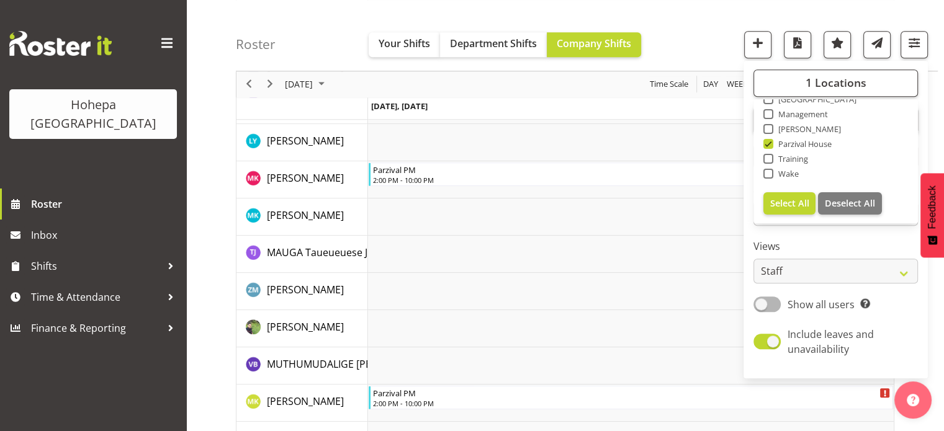
click at [683, 61] on div "Roster Your Shifts Department Shifts Company Shifts 1 Locations Clear Christoph…" at bounding box center [587, 35] width 702 height 71
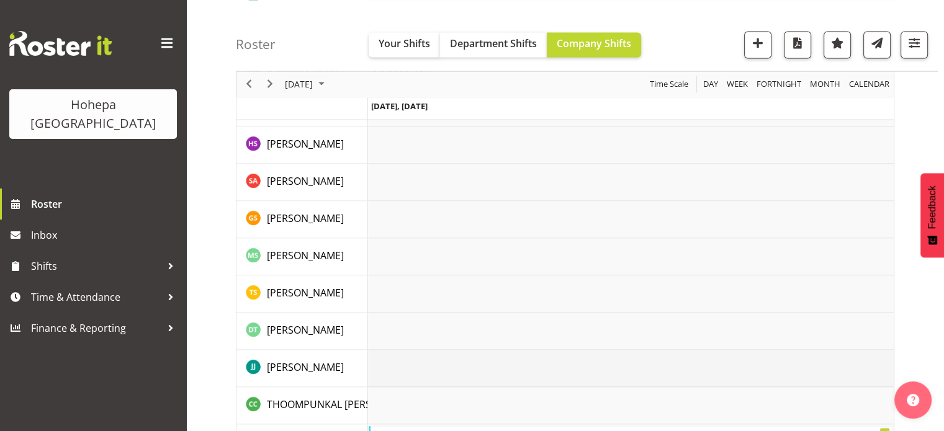
scroll to position [2420, 0]
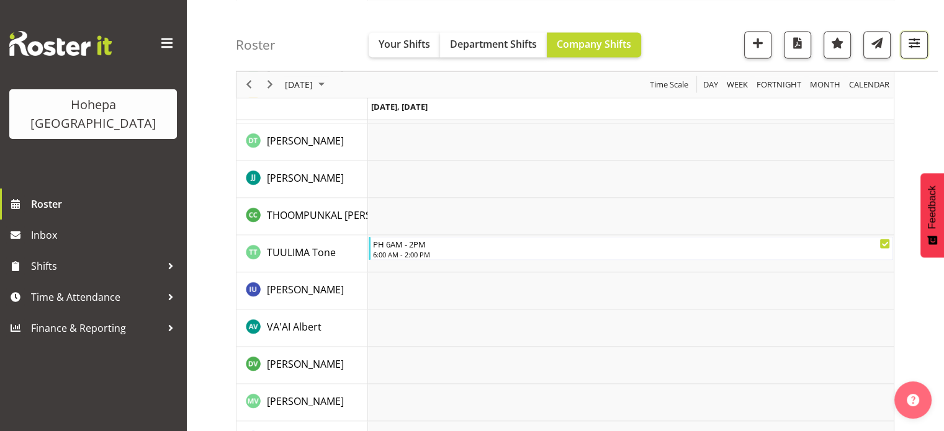
click at [921, 42] on span "button" at bounding box center [914, 43] width 16 height 16
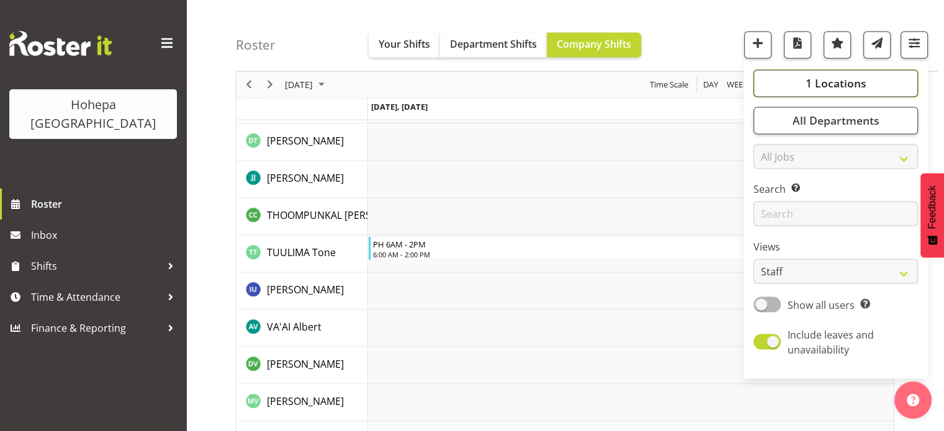
click at [856, 81] on span "1 Locations" at bounding box center [835, 83] width 61 height 15
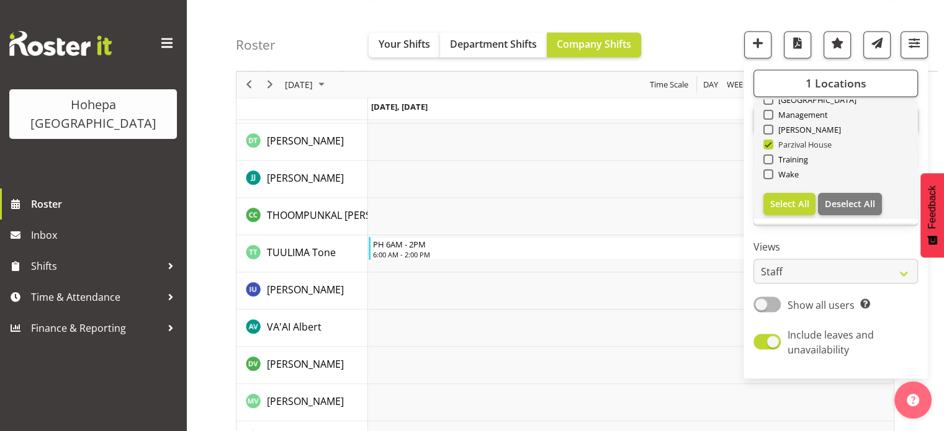
click at [770, 143] on span at bounding box center [768, 144] width 10 height 10
click at [770, 143] on input "Parzival House" at bounding box center [767, 144] width 8 height 8
checkbox input "false"
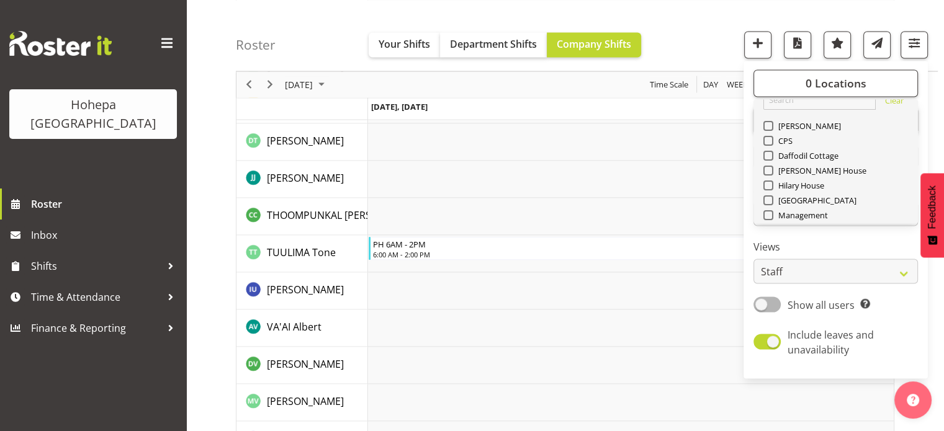
scroll to position [0, 0]
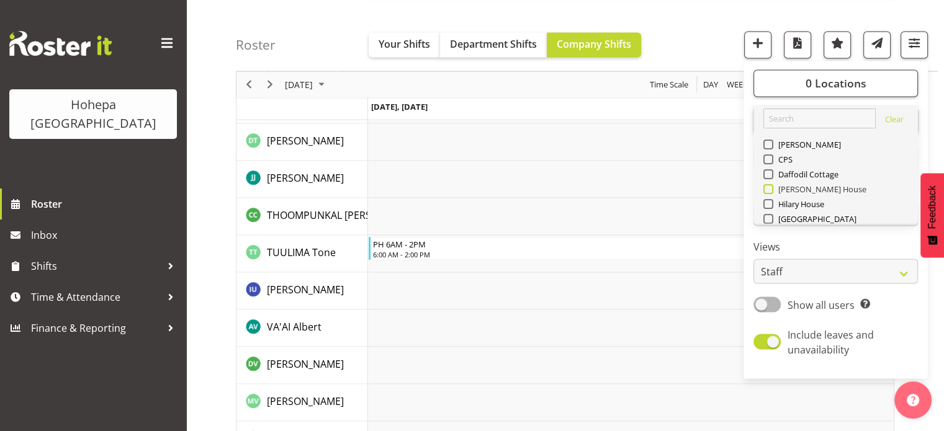
click at [769, 192] on span at bounding box center [768, 189] width 10 height 10
click at [769, 192] on input "[PERSON_NAME] House" at bounding box center [767, 189] width 8 height 8
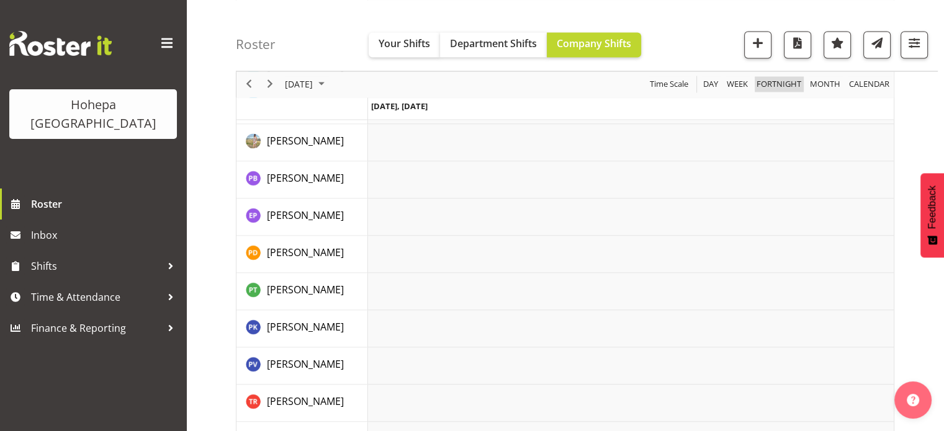
scroll to position [1923, 0]
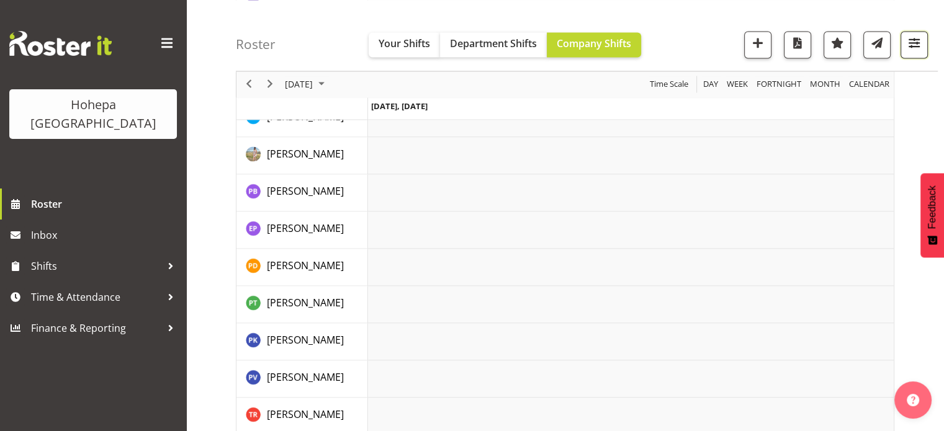
click at [917, 45] on span "button" at bounding box center [914, 43] width 16 height 16
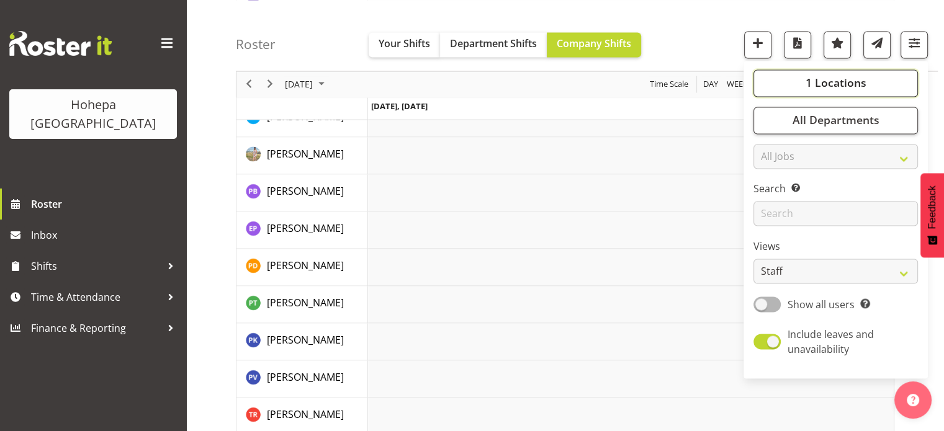
click at [835, 85] on span "1 Locations" at bounding box center [835, 83] width 61 height 15
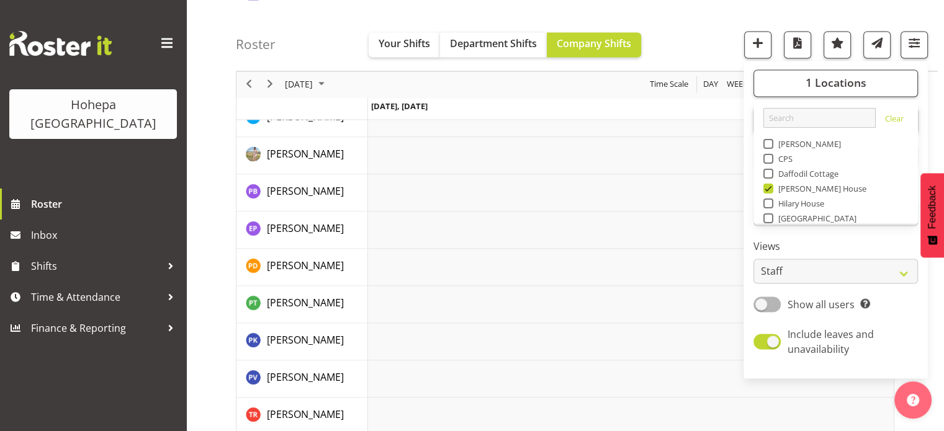
click at [717, 23] on div "Roster Your Shifts Department Shifts Company Shifts 1 Locations Clear Christoph…" at bounding box center [587, 35] width 702 height 71
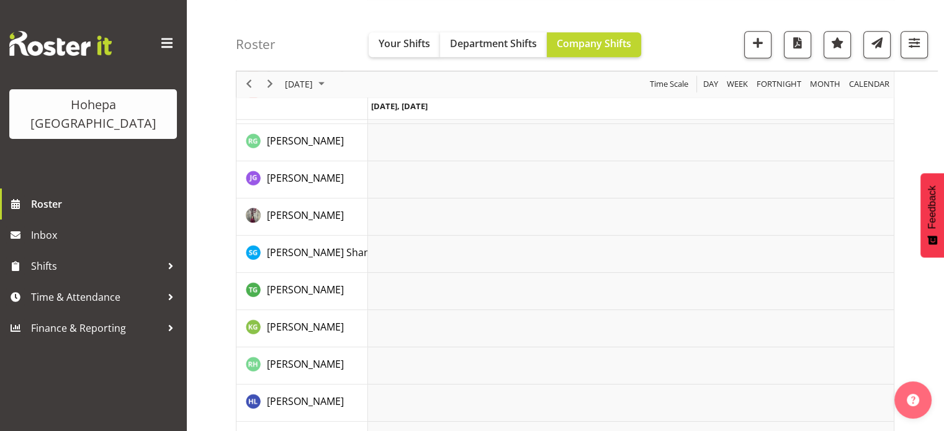
scroll to position [372, 0]
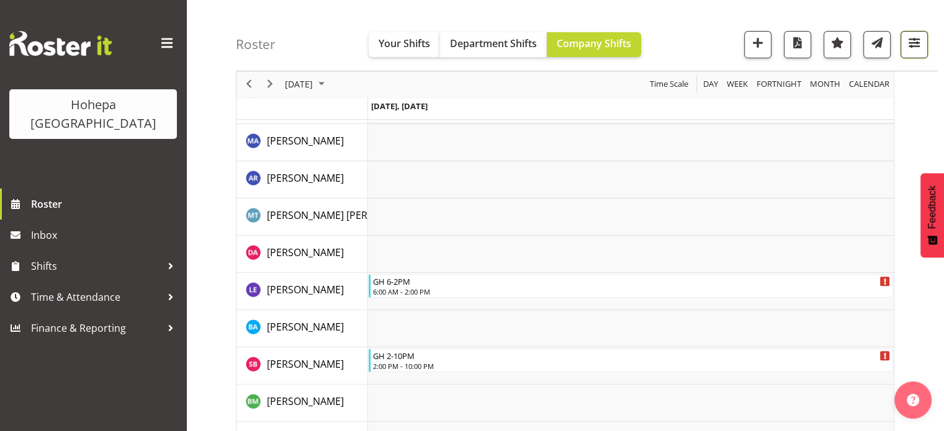
click at [914, 44] on span "button" at bounding box center [914, 43] width 16 height 16
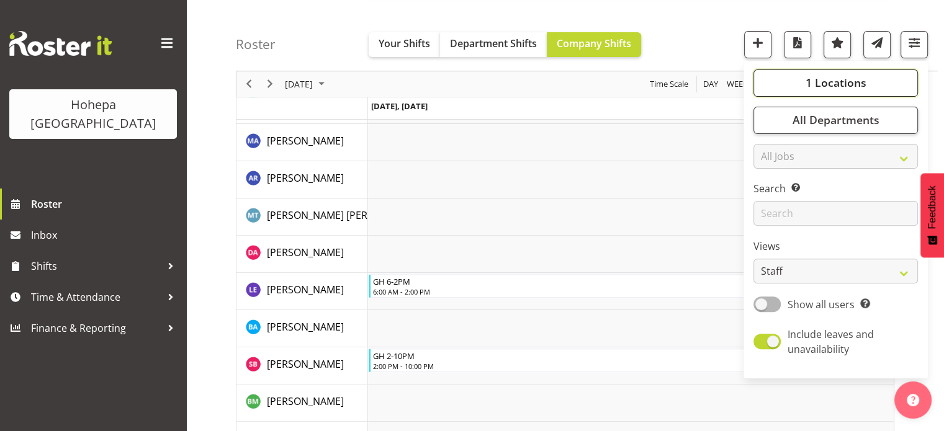
click at [840, 88] on span "1 Locations" at bounding box center [835, 83] width 61 height 15
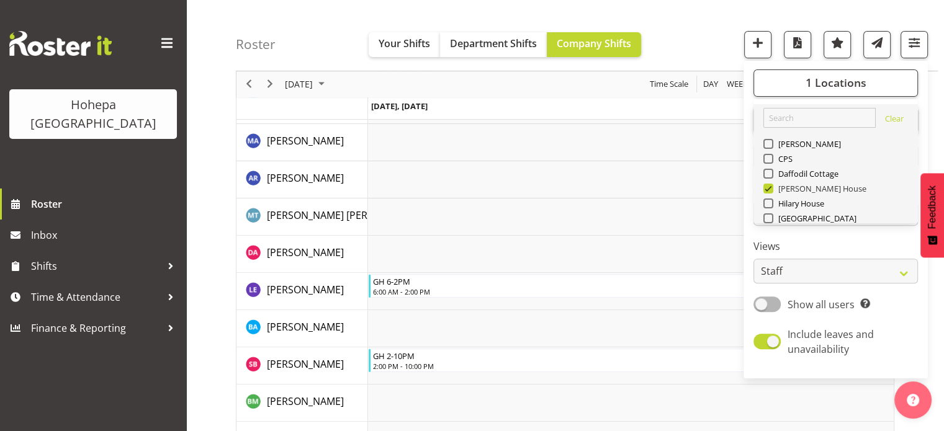
click at [768, 188] on span at bounding box center [768, 189] width 10 height 10
click at [768, 188] on input "[PERSON_NAME] House" at bounding box center [767, 189] width 8 height 8
checkbox input "false"
click at [768, 173] on span at bounding box center [768, 174] width 10 height 10
click at [768, 173] on input "Daffodil Cottage" at bounding box center [767, 174] width 8 height 8
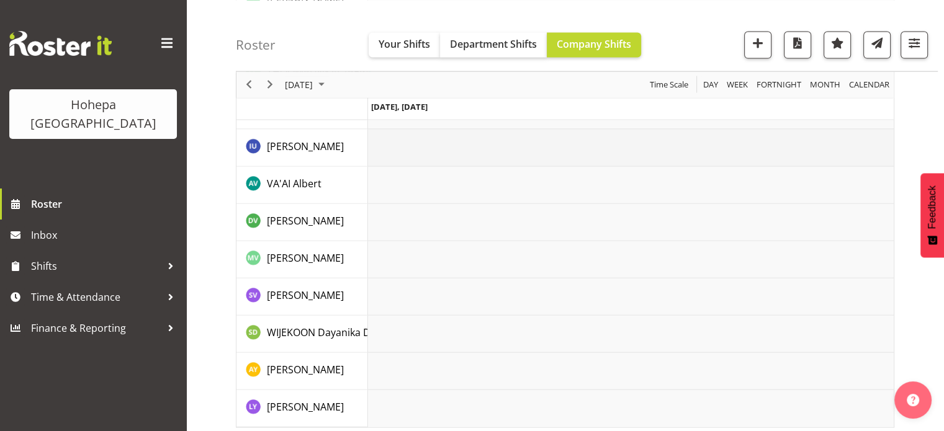
scroll to position [2805, 0]
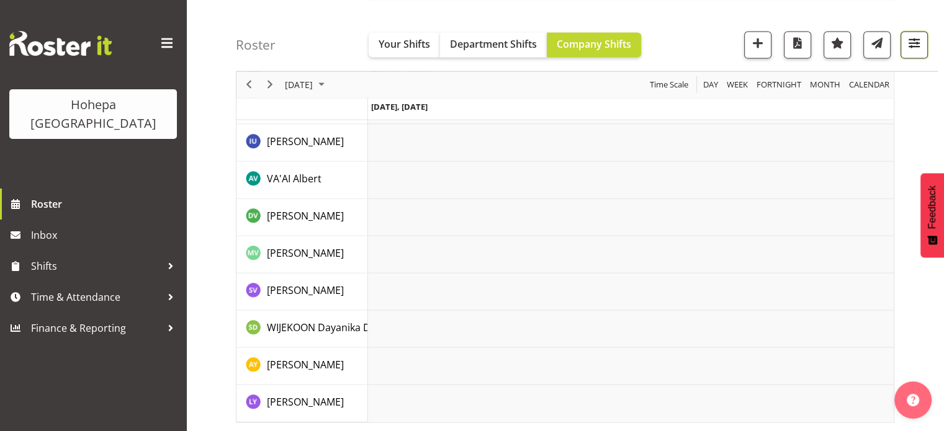
click at [920, 42] on span "button" at bounding box center [914, 43] width 16 height 16
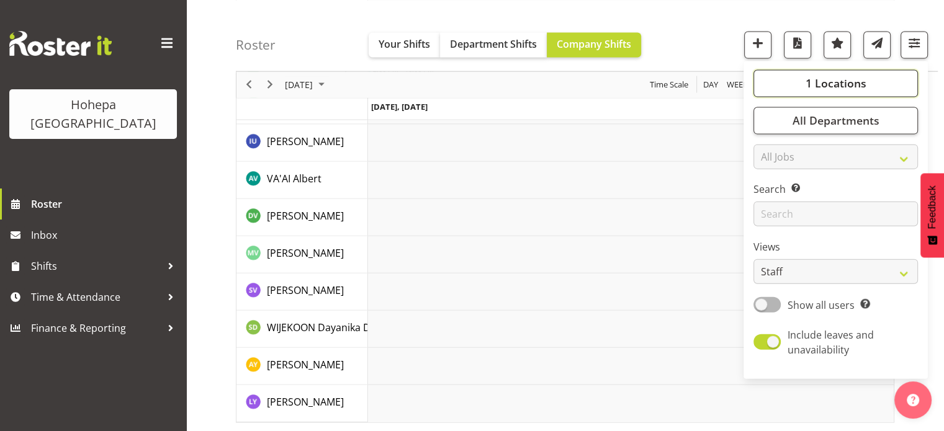
click at [837, 89] on span "1 Locations" at bounding box center [835, 83] width 61 height 15
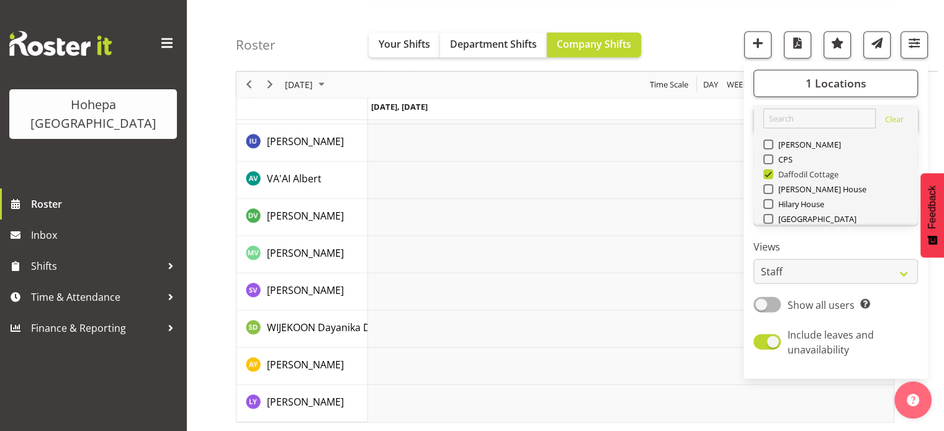
click at [771, 171] on span at bounding box center [768, 174] width 10 height 10
click at [771, 171] on input "Daffodil Cottage" at bounding box center [767, 174] width 8 height 8
checkbox input "false"
click at [768, 201] on span at bounding box center [768, 204] width 10 height 10
click at [768, 201] on input "Hilary House" at bounding box center [767, 204] width 8 height 8
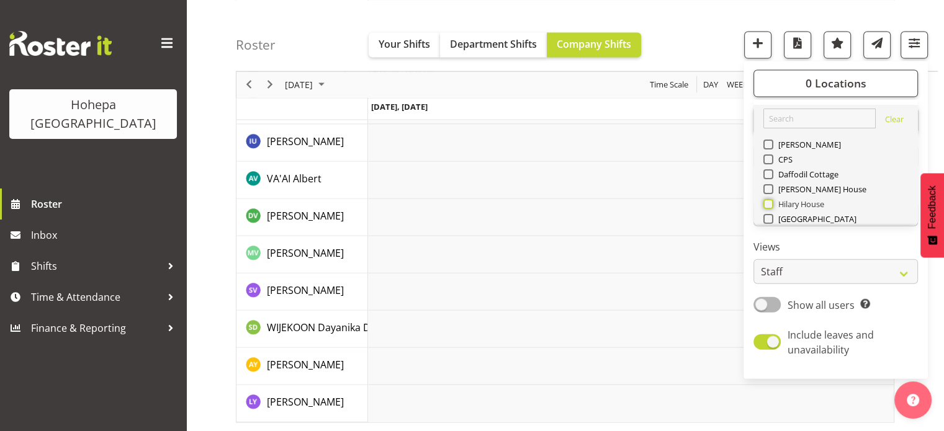
checkbox input "true"
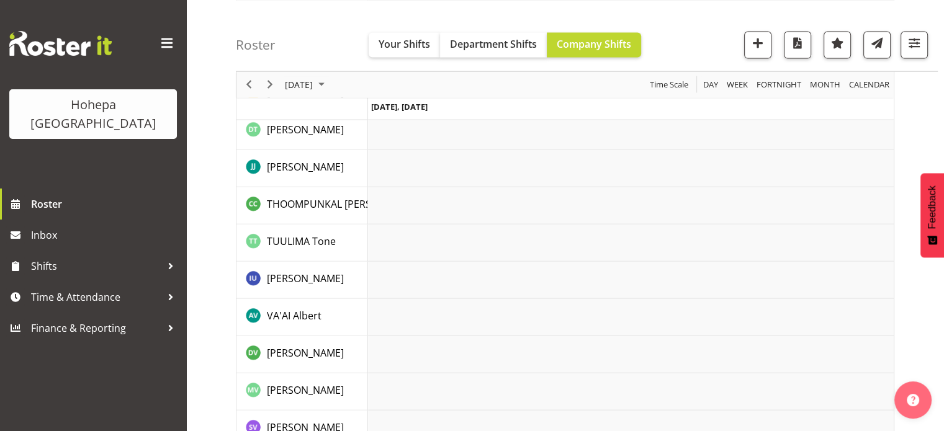
scroll to position [2929, 0]
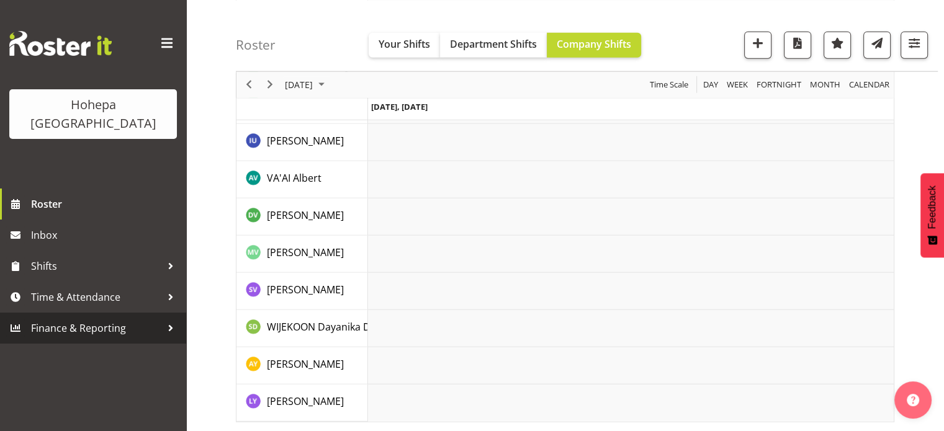
click at [88, 319] on span "Finance & Reporting" at bounding box center [96, 328] width 130 height 19
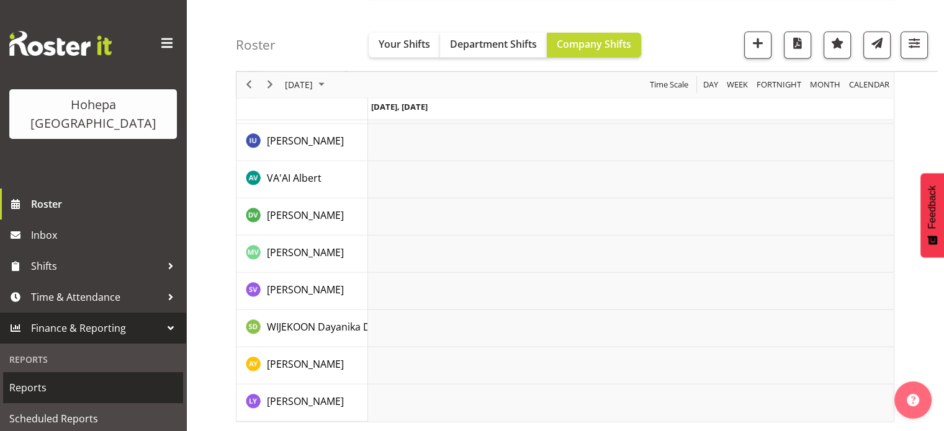
click at [45, 379] on span "Reports" at bounding box center [93, 388] width 168 height 19
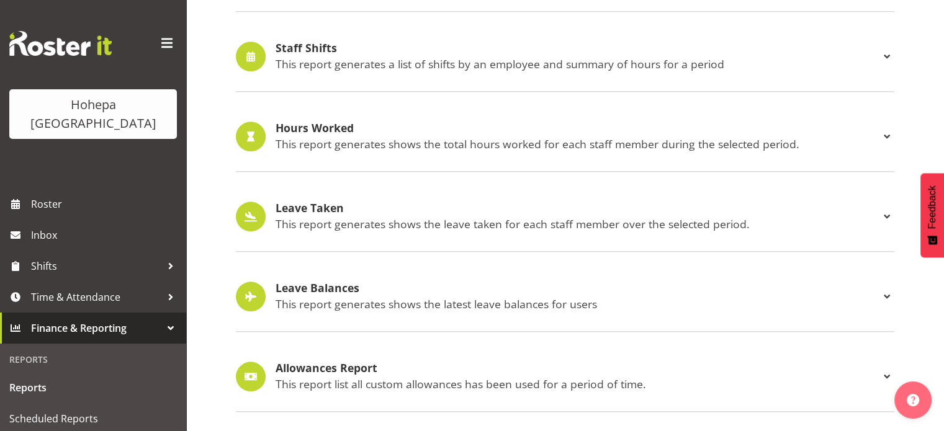
scroll to position [1100, 0]
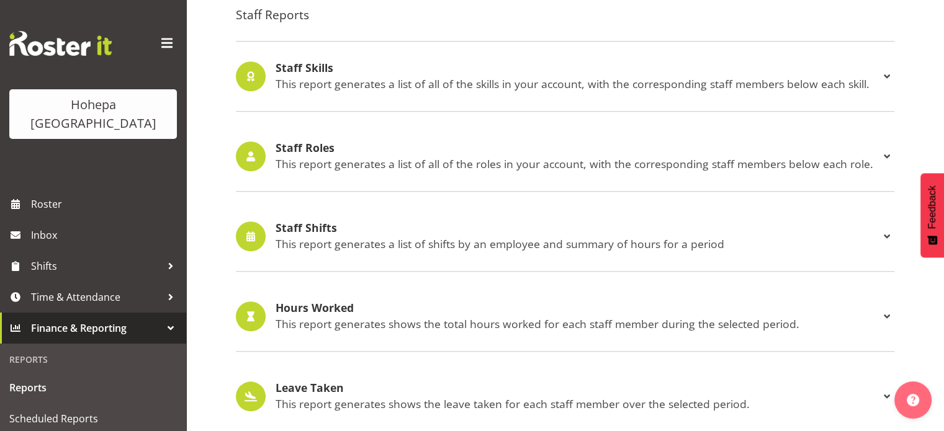
click at [305, 225] on h4 "Staff Shifts" at bounding box center [578, 228] width 604 height 12
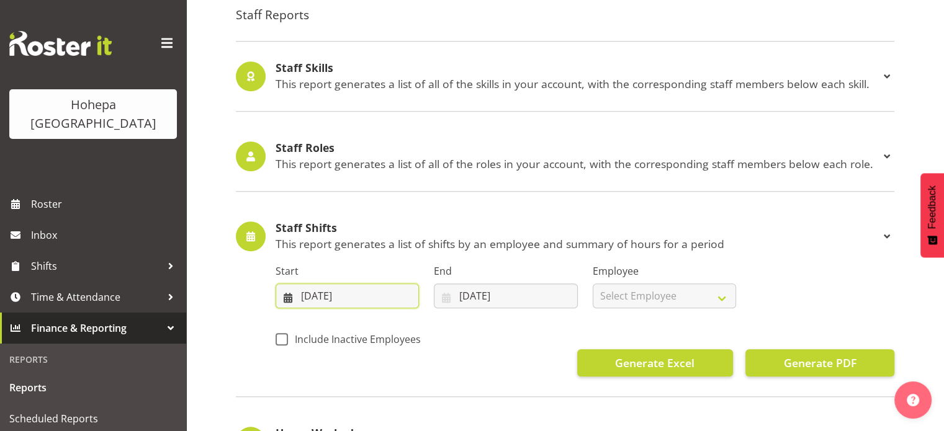
click at [302, 295] on input "18/09/2025" at bounding box center [347, 296] width 143 height 25
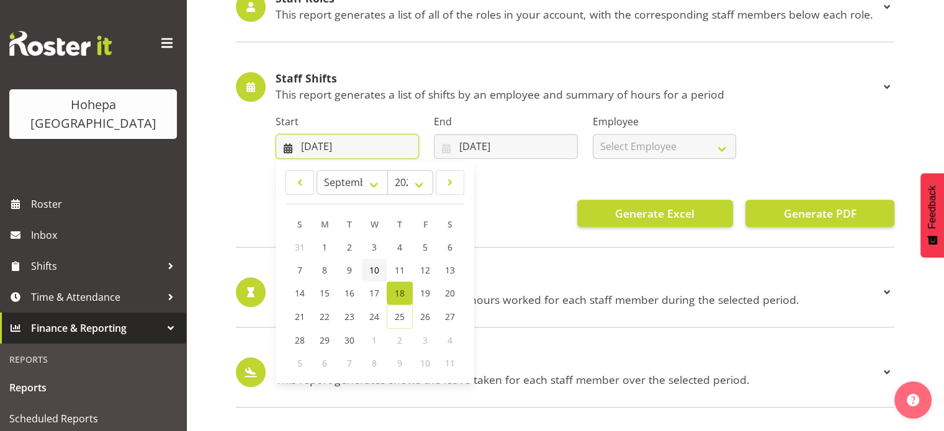
scroll to position [1286, 0]
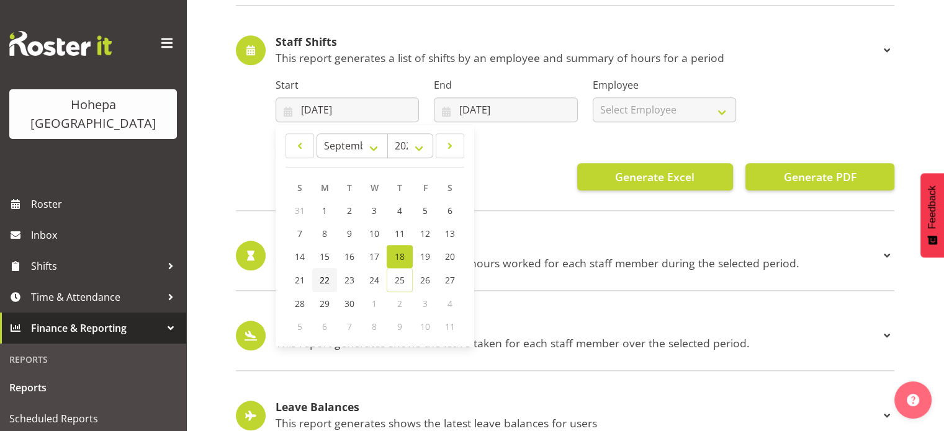
click at [325, 279] on span "22" at bounding box center [325, 280] width 10 height 12
type input "22/09/2025"
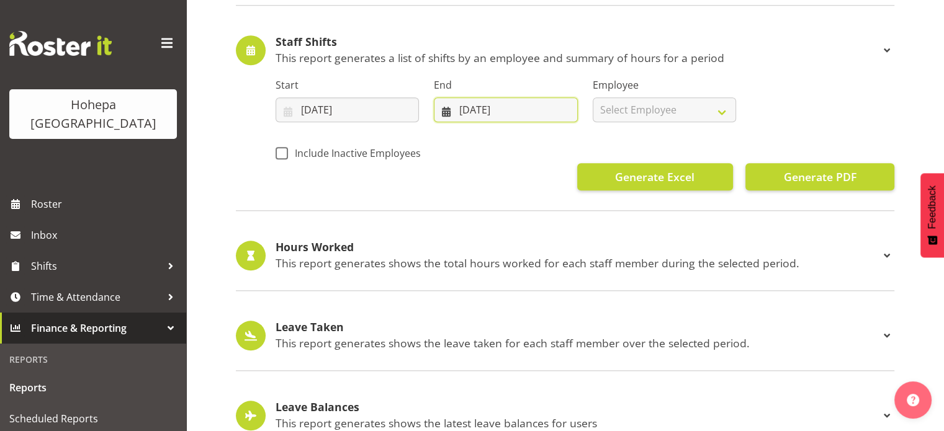
click at [469, 110] on input "25/09/2025" at bounding box center [505, 109] width 143 height 25
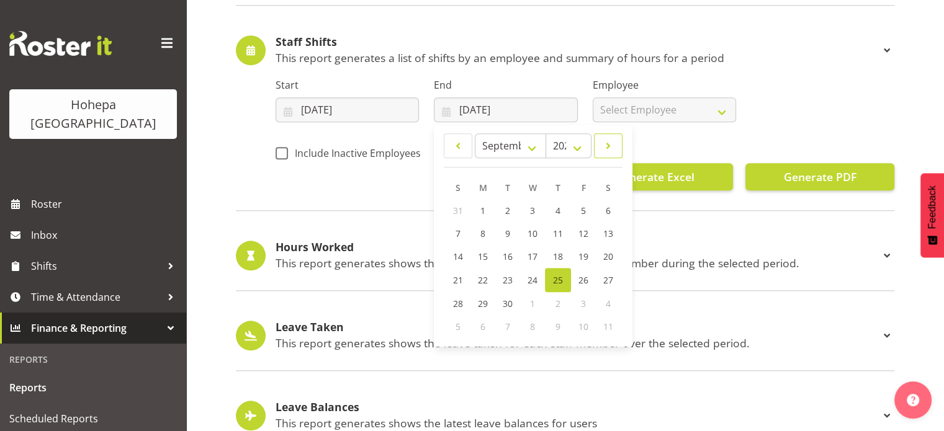
click at [606, 140] on span at bounding box center [608, 145] width 12 height 15
select select "9"
click at [459, 234] on span "5" at bounding box center [458, 234] width 5 height 12
type input "05/10/2025"
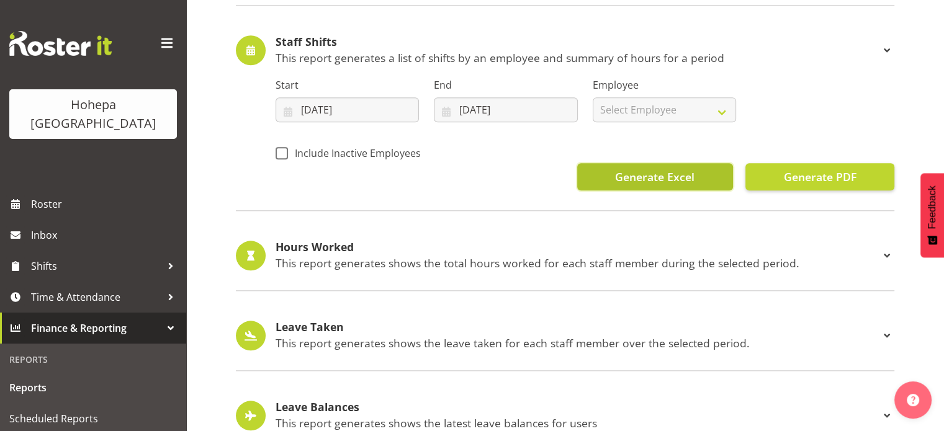
click at [636, 171] on span "Generate Excel" at bounding box center [654, 177] width 79 height 16
